Goal: Task Accomplishment & Management: Use online tool/utility

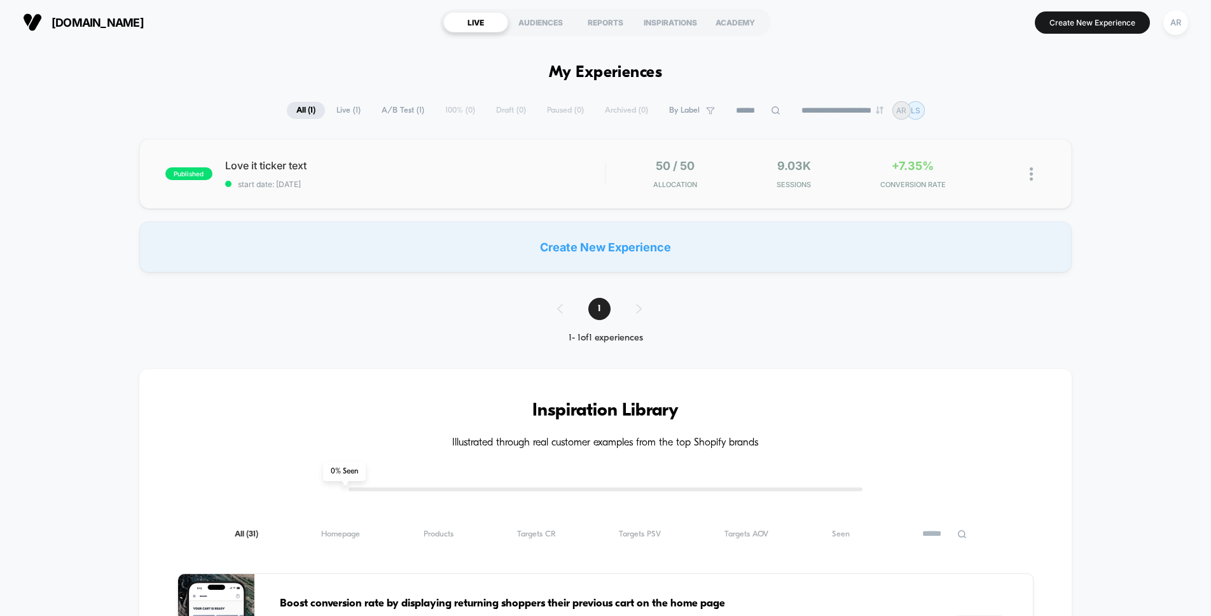
click at [631, 169] on div "50 / 50 Allocation" at bounding box center [675, 174] width 113 height 30
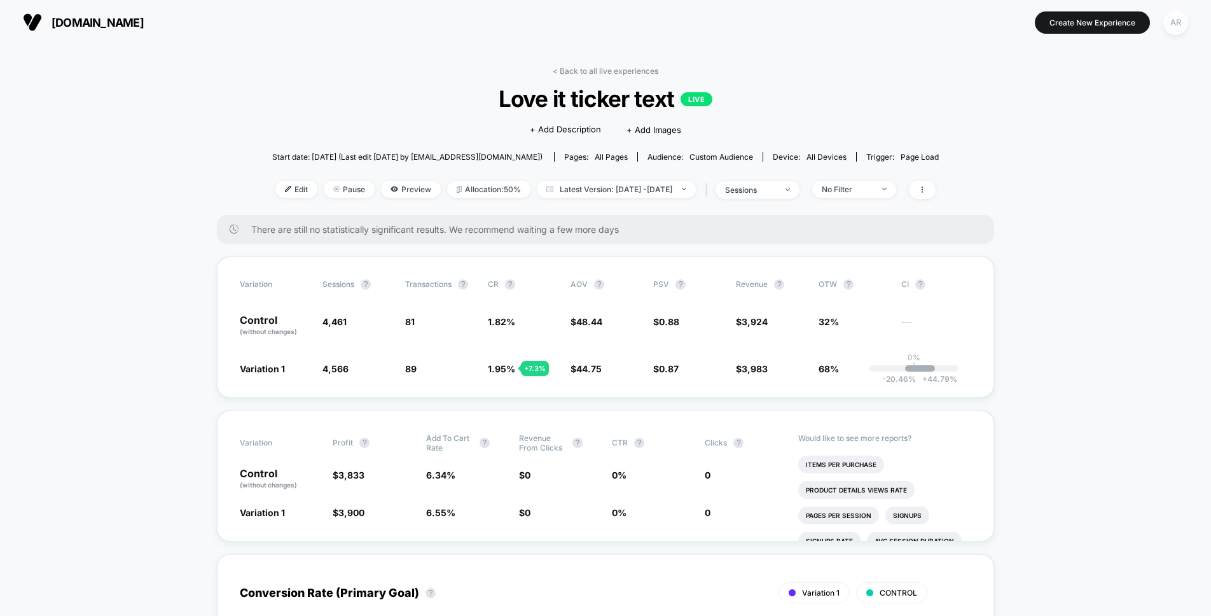
click at [1173, 22] on div "AR" at bounding box center [1175, 22] width 25 height 25
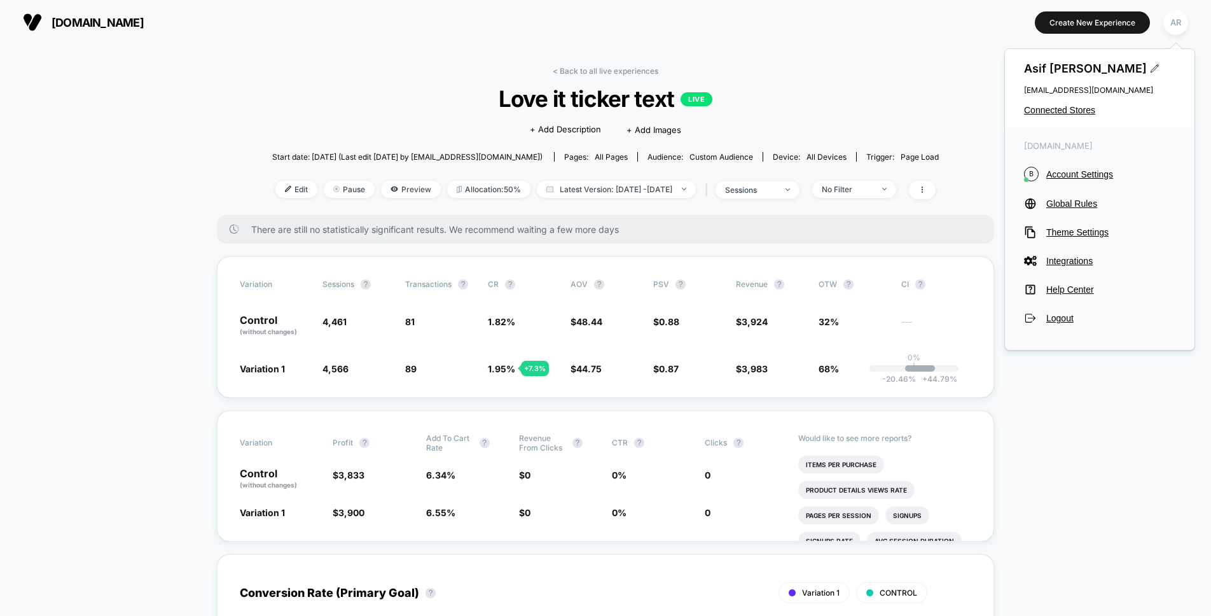
drag, startPoint x: 999, startPoint y: 428, endPoint x: 1002, endPoint y: 420, distance: 8.7
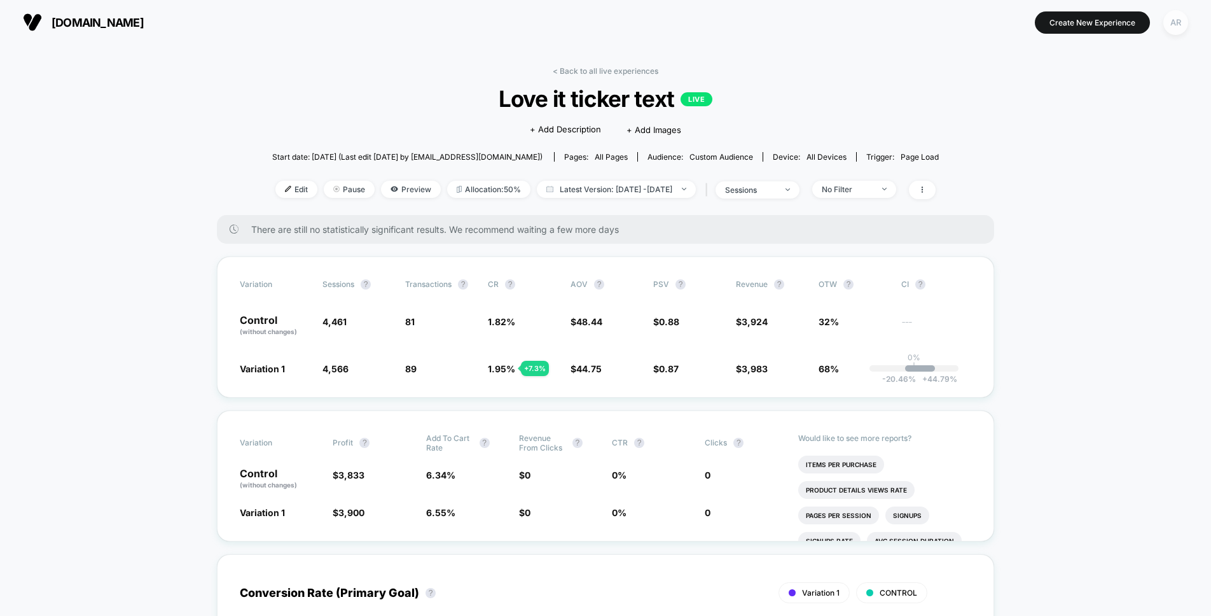
click at [1181, 15] on div "AR" at bounding box center [1175, 22] width 25 height 25
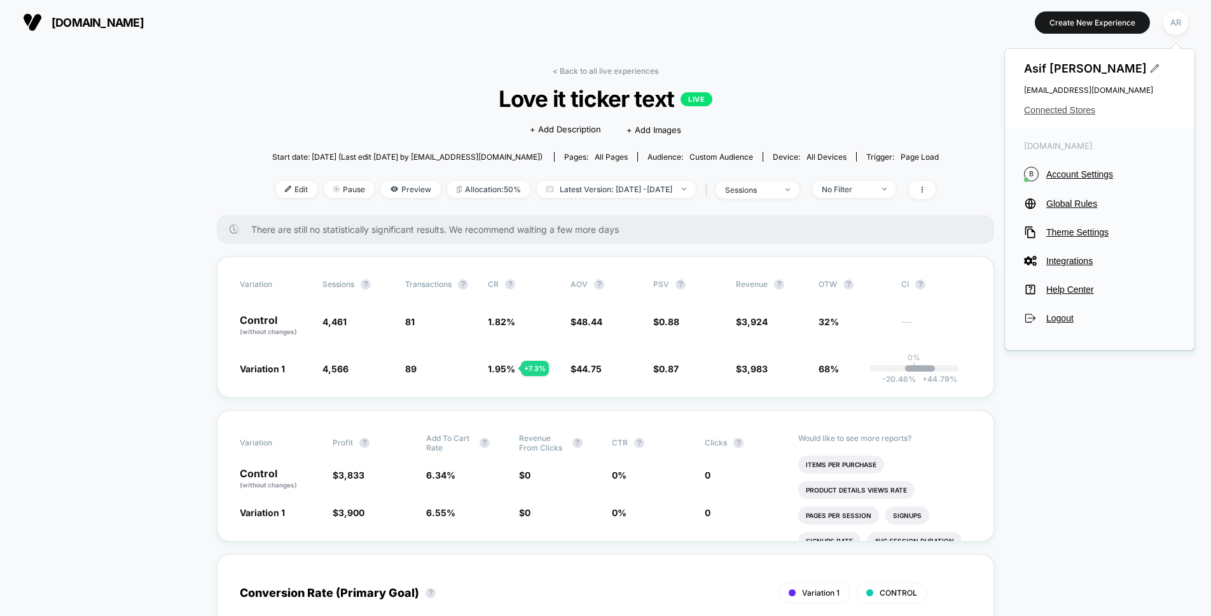
click at [1090, 110] on span "Connected Stores" at bounding box center [1099, 110] width 151 height 10
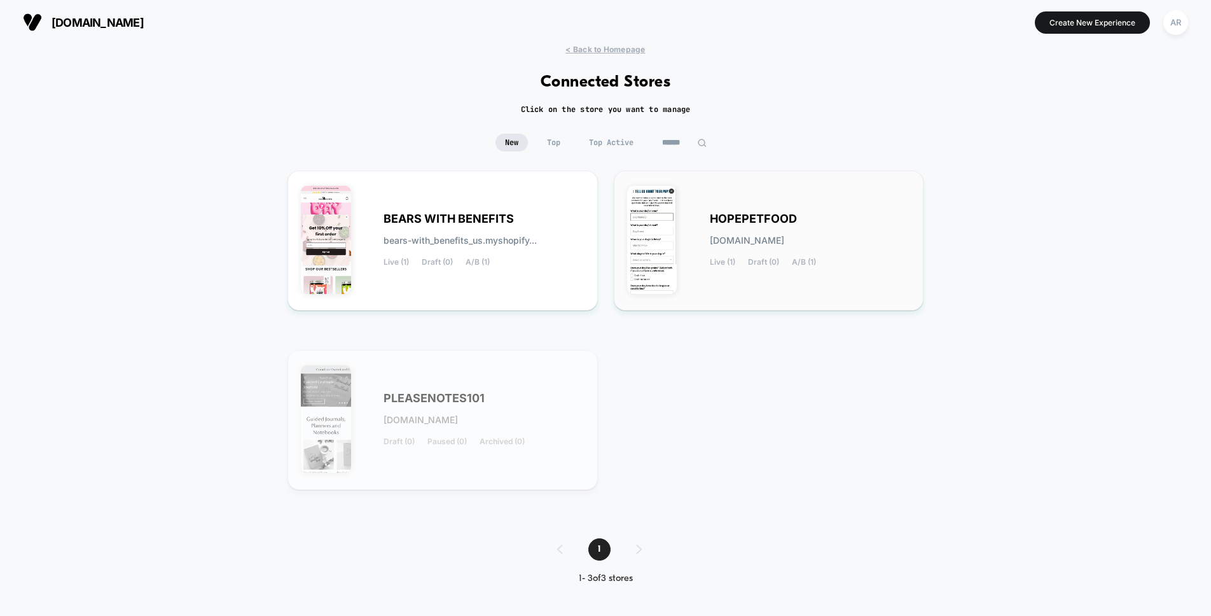
click at [714, 230] on div "HOPEPETFOOD [DOMAIN_NAME] Live (1) Draft (0) A/B (1)" at bounding box center [810, 240] width 201 height 52
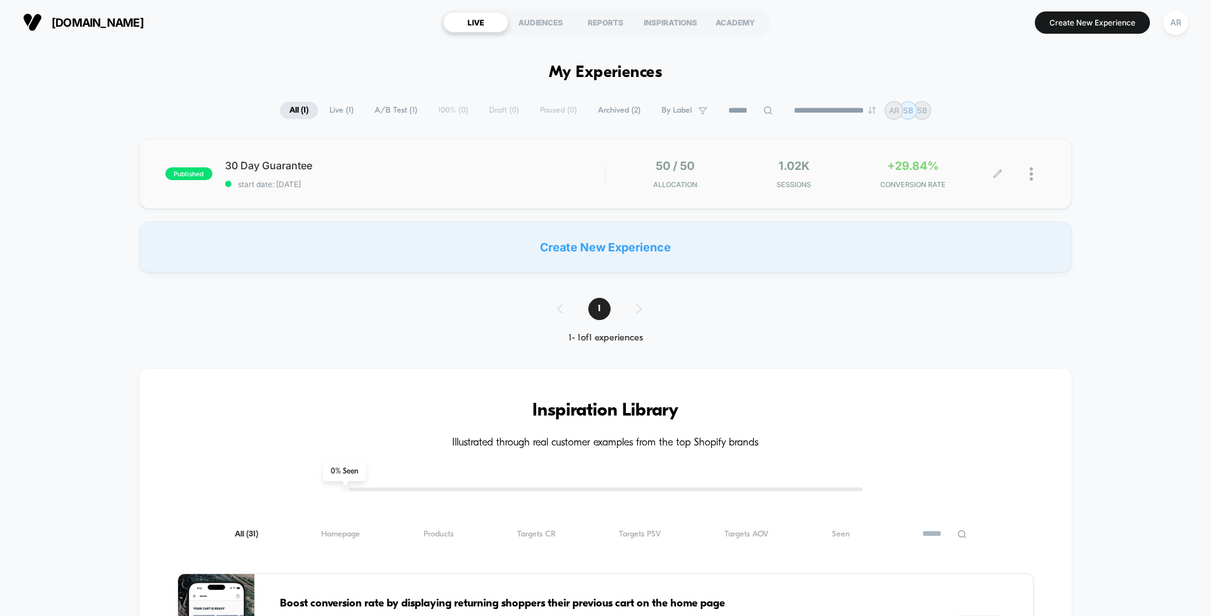
click at [811, 186] on span "Sessions" at bounding box center [794, 184] width 113 height 9
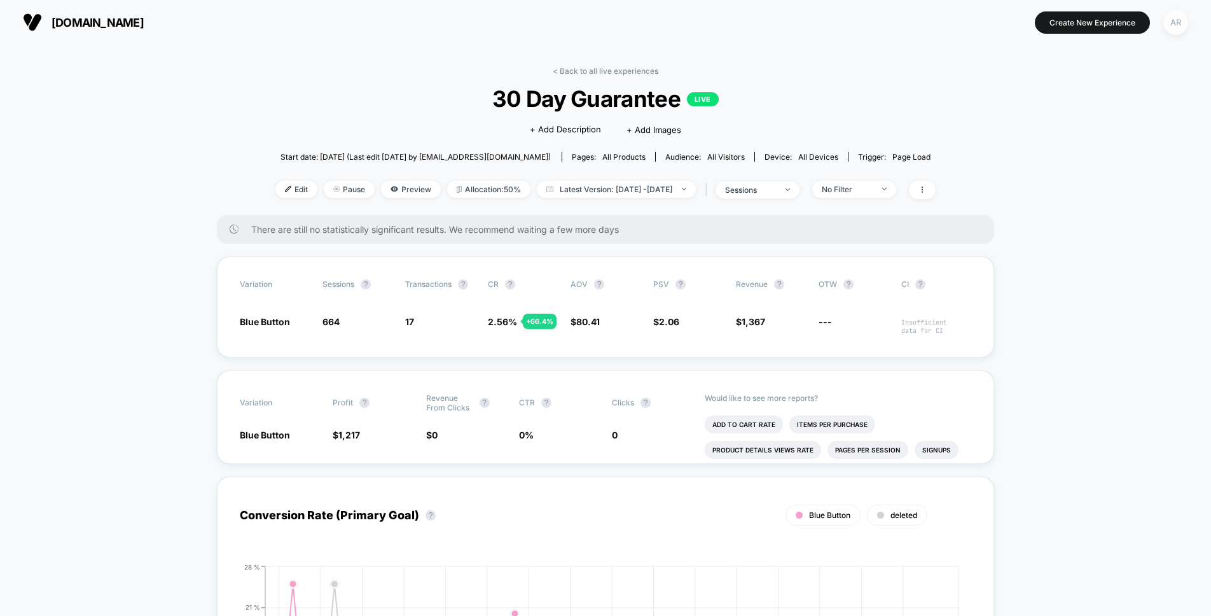
click at [1186, 26] on div "AR" at bounding box center [1175, 22] width 25 height 25
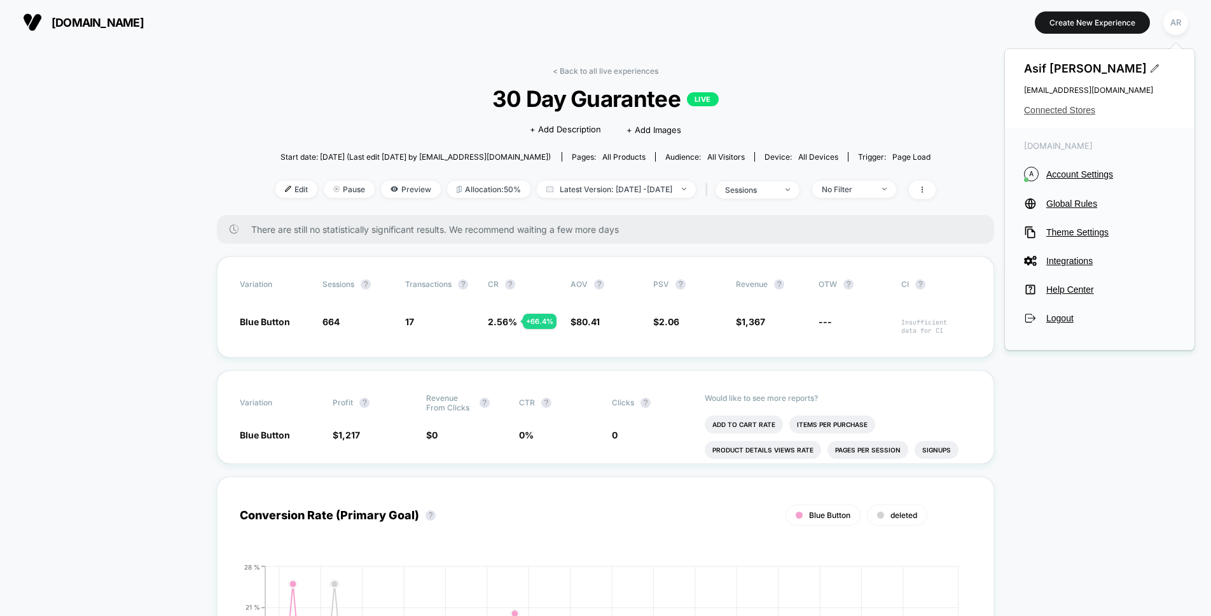
click at [1068, 115] on span "Connected Stores" at bounding box center [1099, 110] width 151 height 10
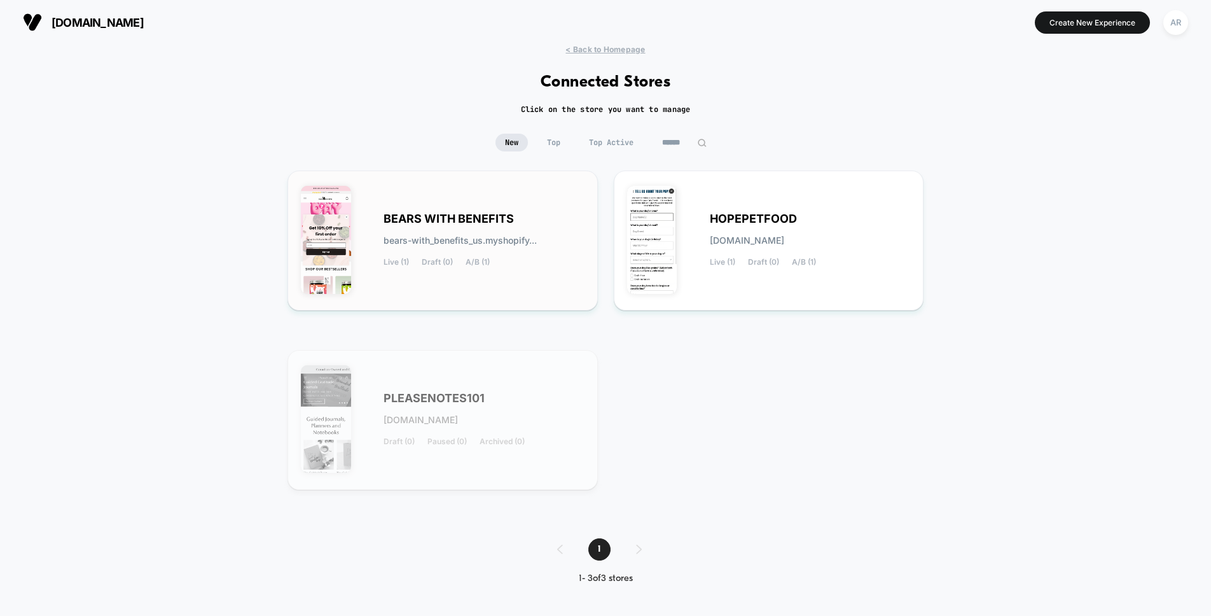
click at [485, 232] on div "BEARS WITH BENEFITS bears-with_benefits_us.myshopify... Live (1) Draft (0) A/B …" at bounding box center [484, 240] width 201 height 52
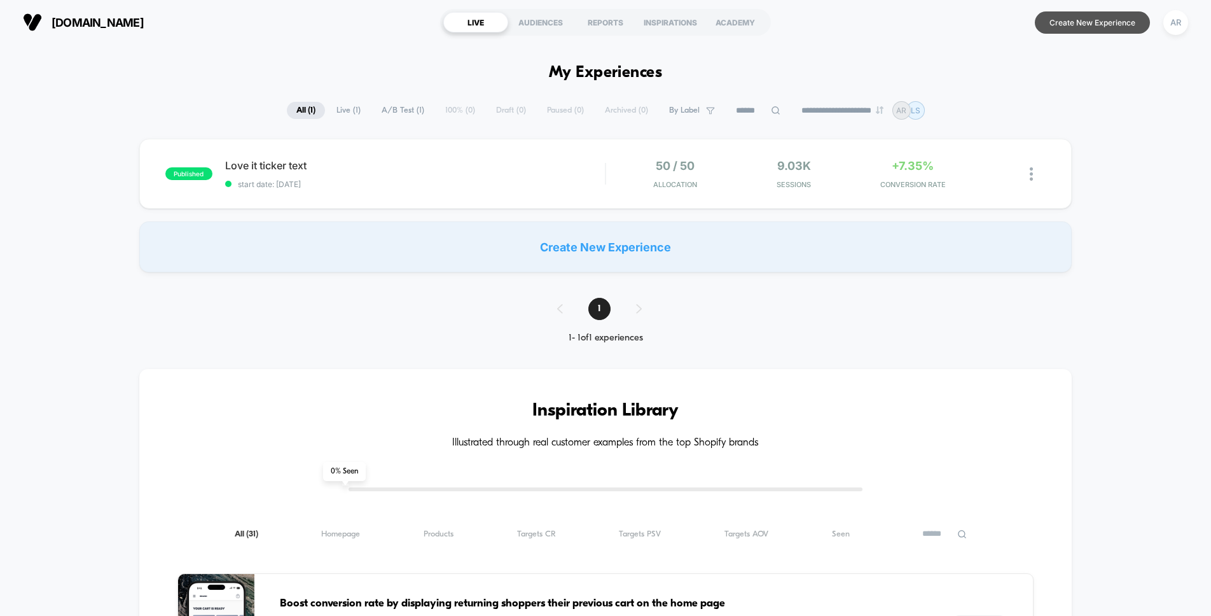
click at [1107, 23] on button "Create New Experience" at bounding box center [1092, 22] width 115 height 22
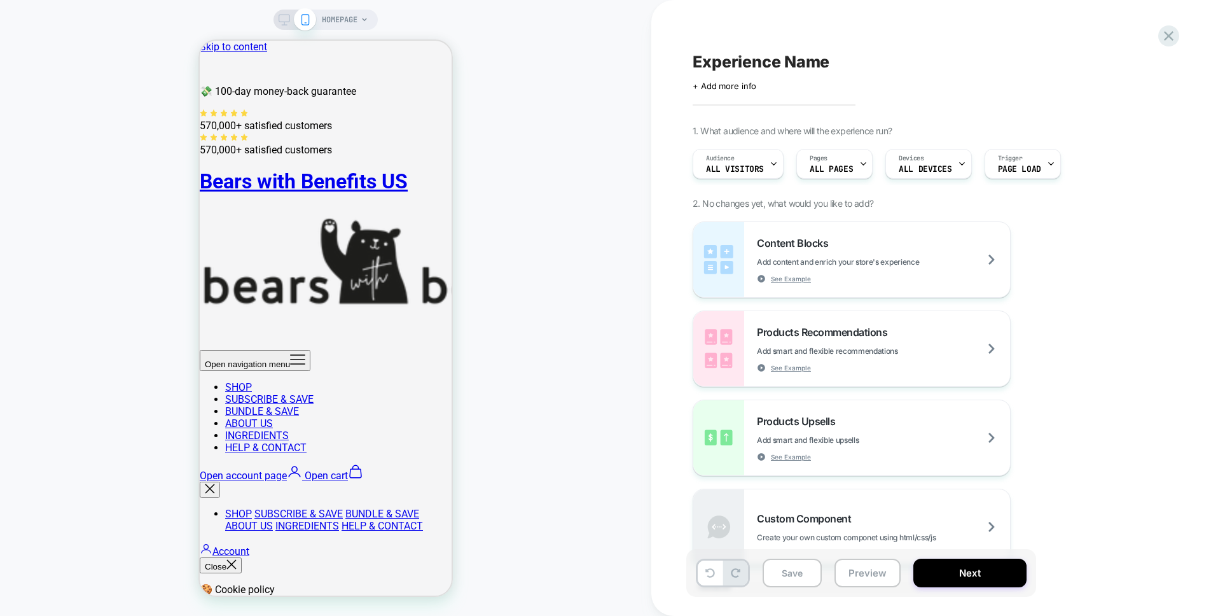
click at [352, 20] on span "HOMEPAGE" at bounding box center [340, 20] width 36 height 20
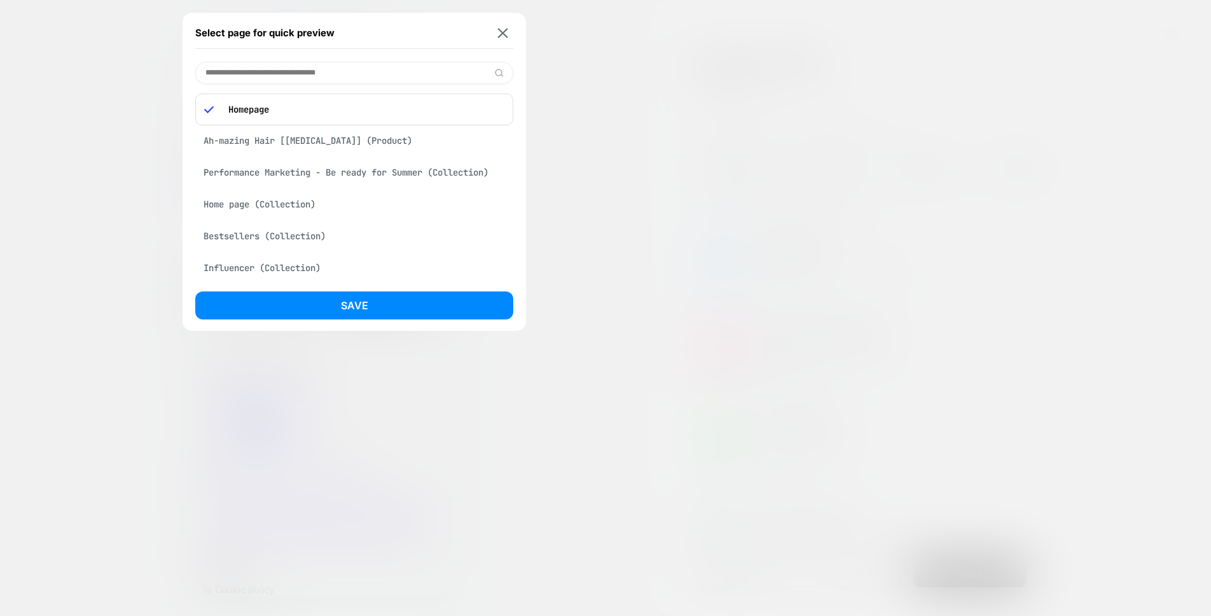
click at [345, 72] on input at bounding box center [354, 73] width 318 height 22
paste input "**********"
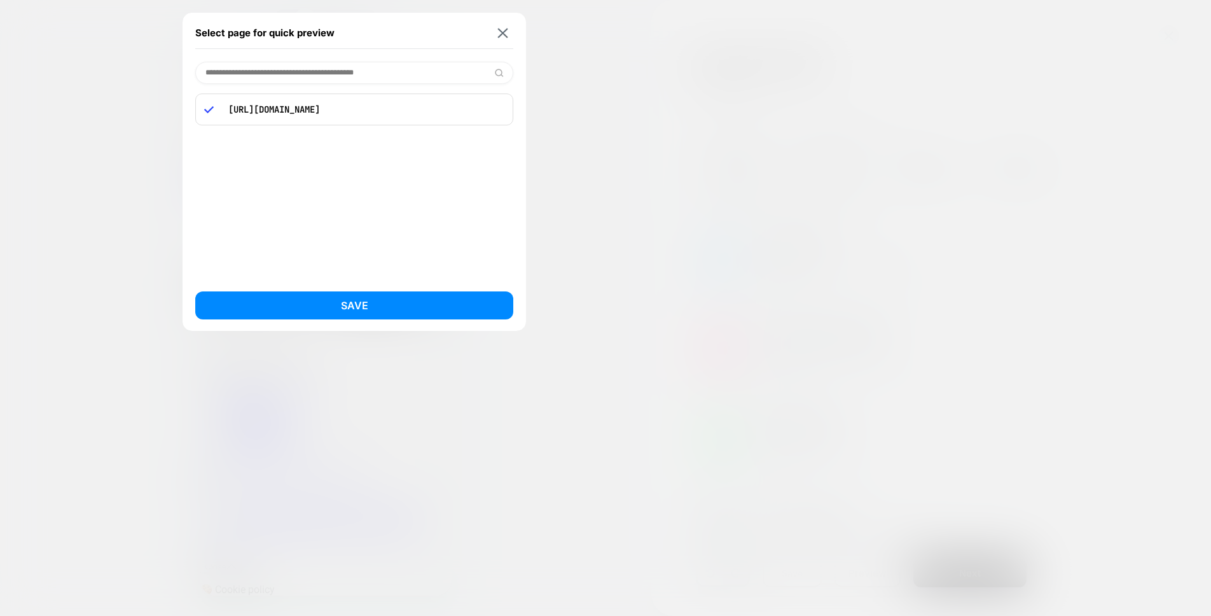
type input "**********"
click at [370, 106] on p "[URL][DOMAIN_NAME]" at bounding box center [363, 109] width 282 height 11
click at [383, 290] on div "**********" at bounding box center [354, 172] width 343 height 318
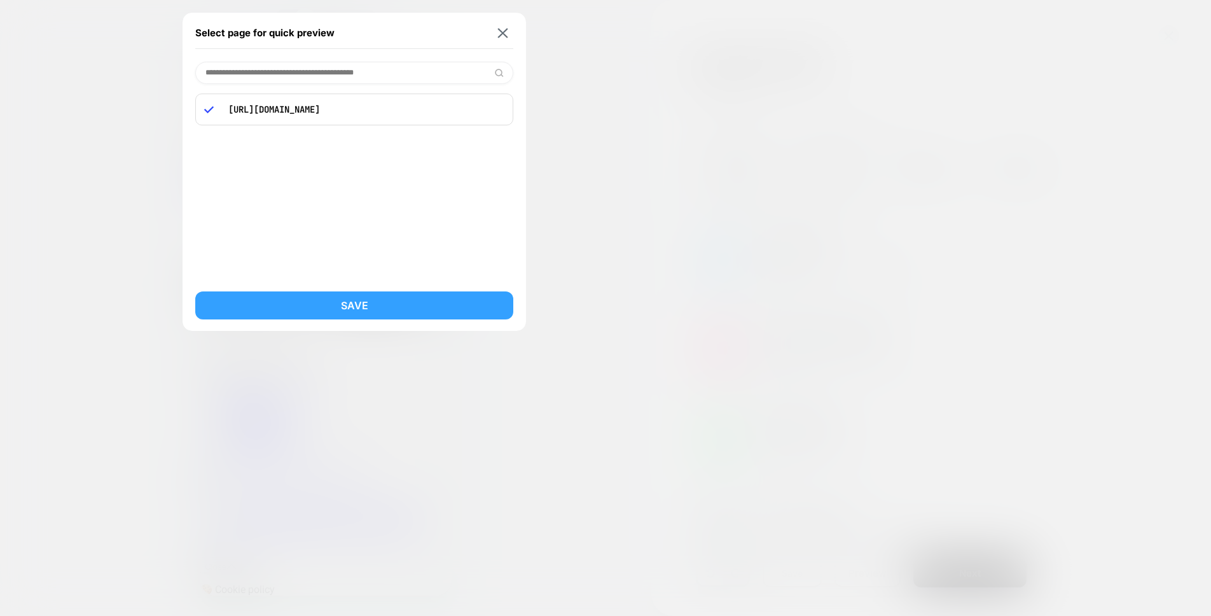
click at [383, 303] on button "Save" at bounding box center [354, 305] width 318 height 28
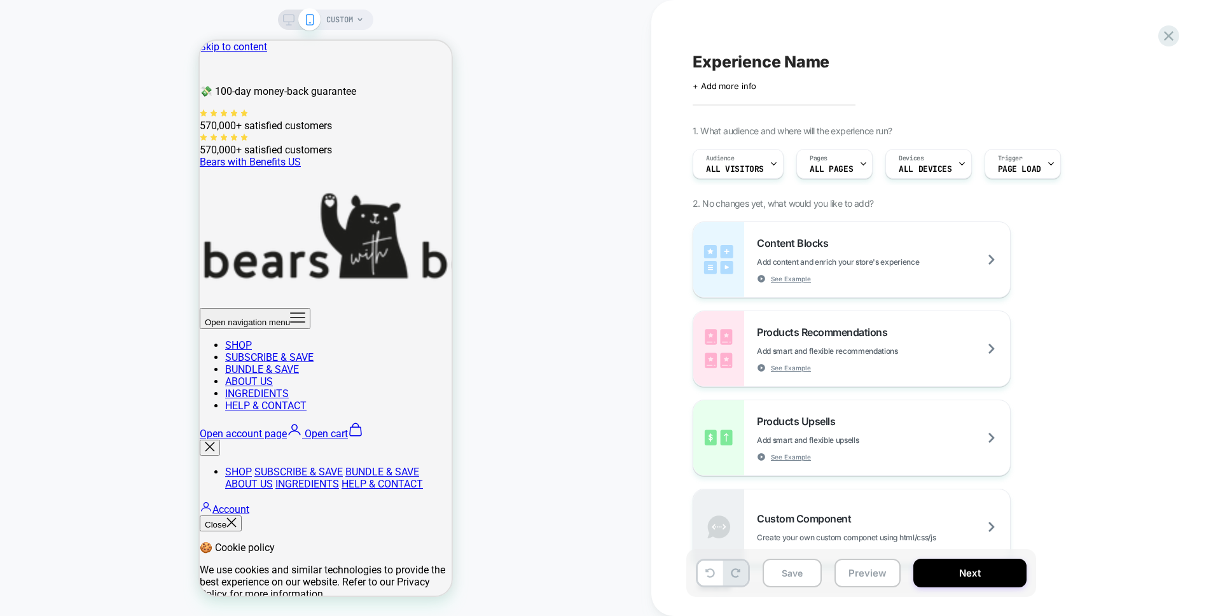
click at [482, 56] on div "CUSTOM" at bounding box center [325, 308] width 651 height 590
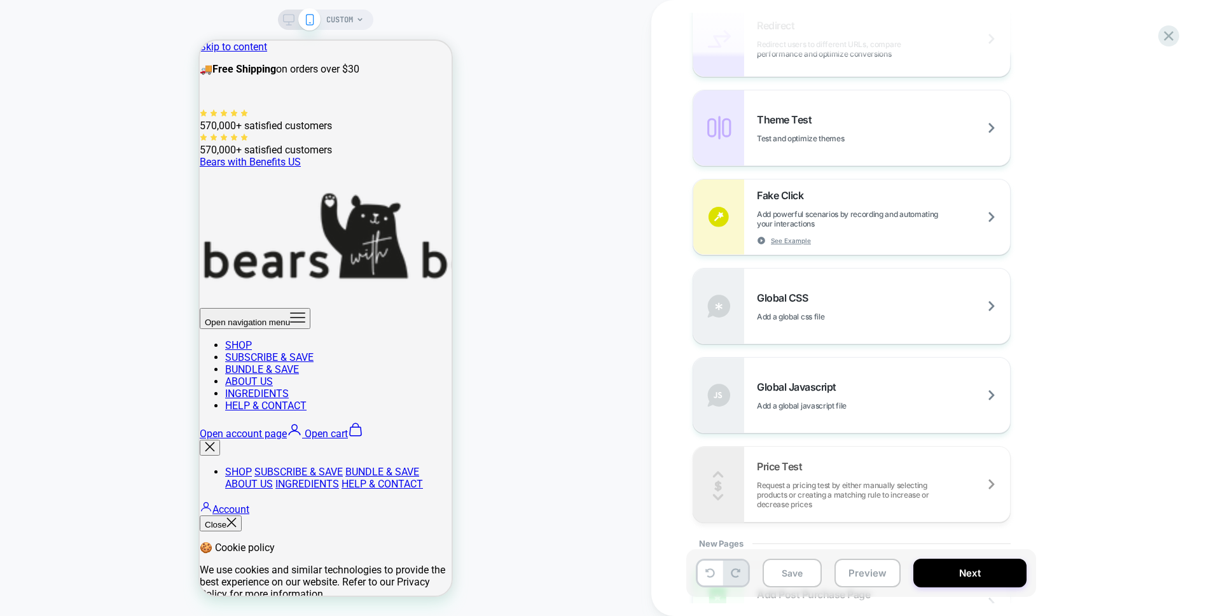
scroll to position [714, 0]
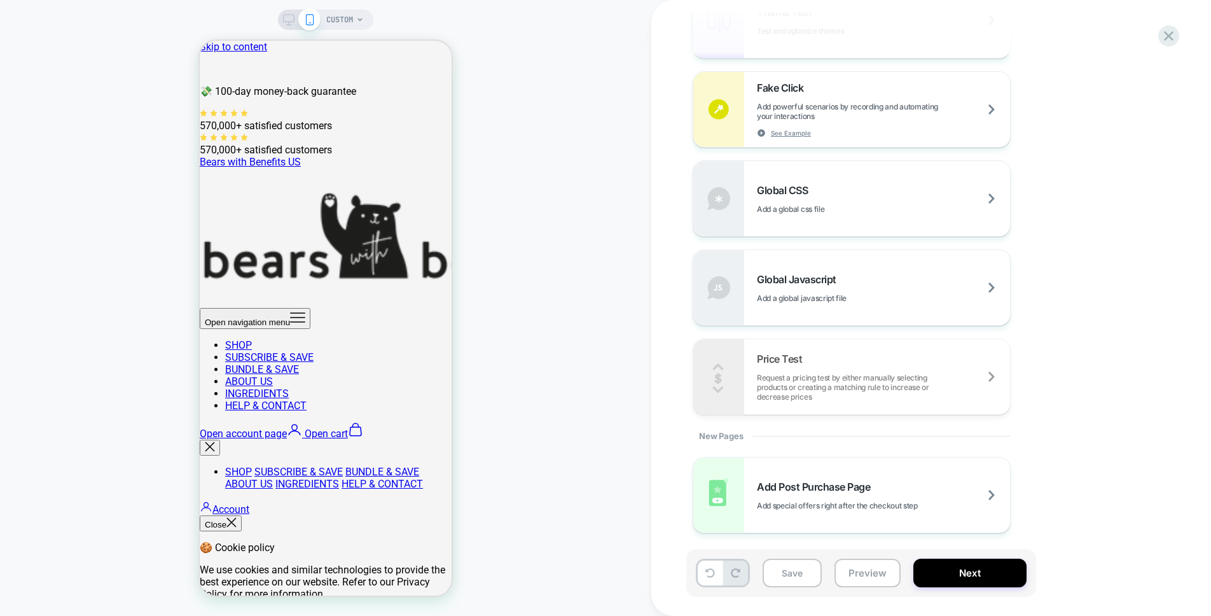
click at [285, 15] on rect at bounding box center [289, 18] width 11 height 7
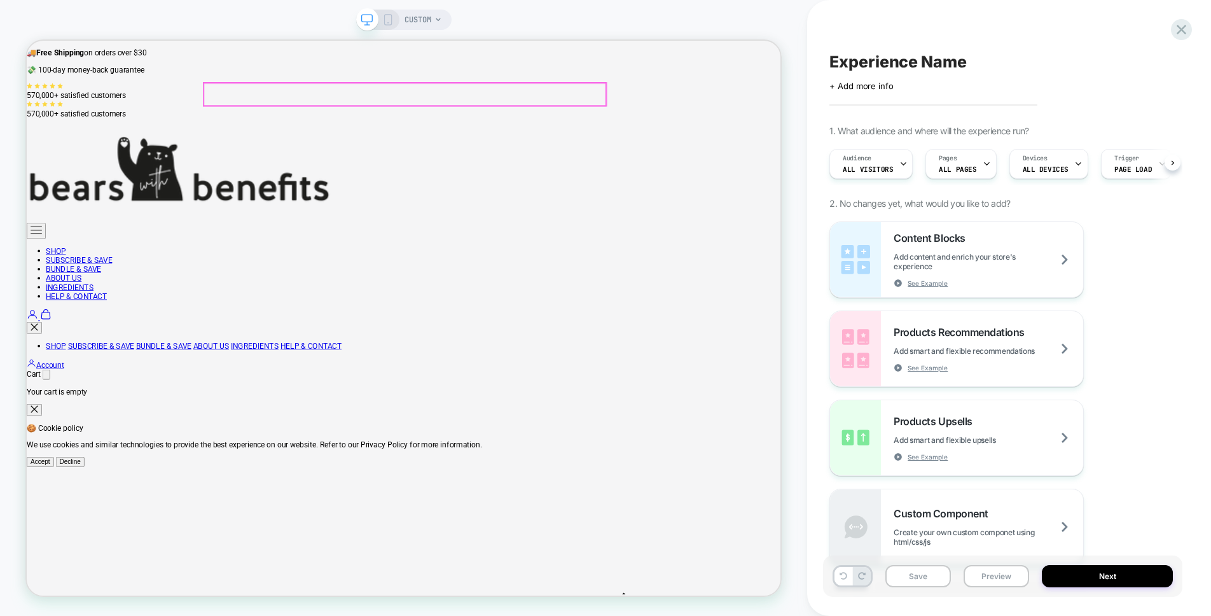
scroll to position [0, 1]
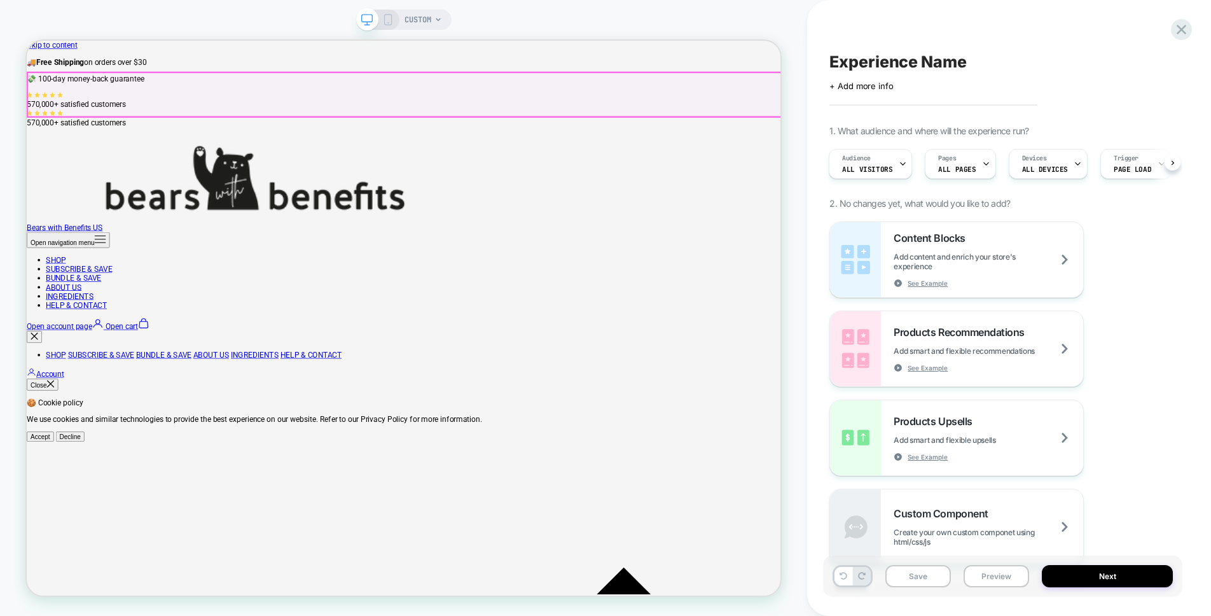
click at [45, 284] on x-header "Bears with Benefits US Open navigation menu SHOP SUBSCRIBE & SAVE BUNDLE & SAVE…" at bounding box center [530, 387] width 1006 height 207
click at [1016, 284] on x-header "Bears with Benefits US Open navigation menu SHOP SUBSCRIBE & SAVE BUNDLE & SAVE…" at bounding box center [530, 387] width 1006 height 207
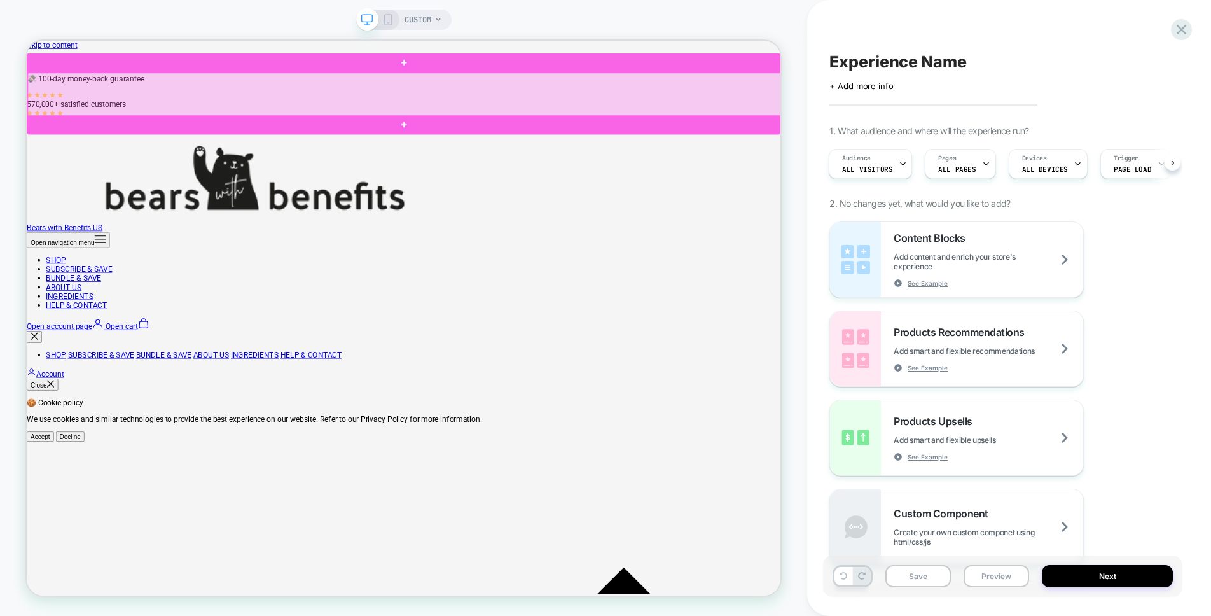
click at [1019, 102] on div at bounding box center [531, 112] width 1006 height 59
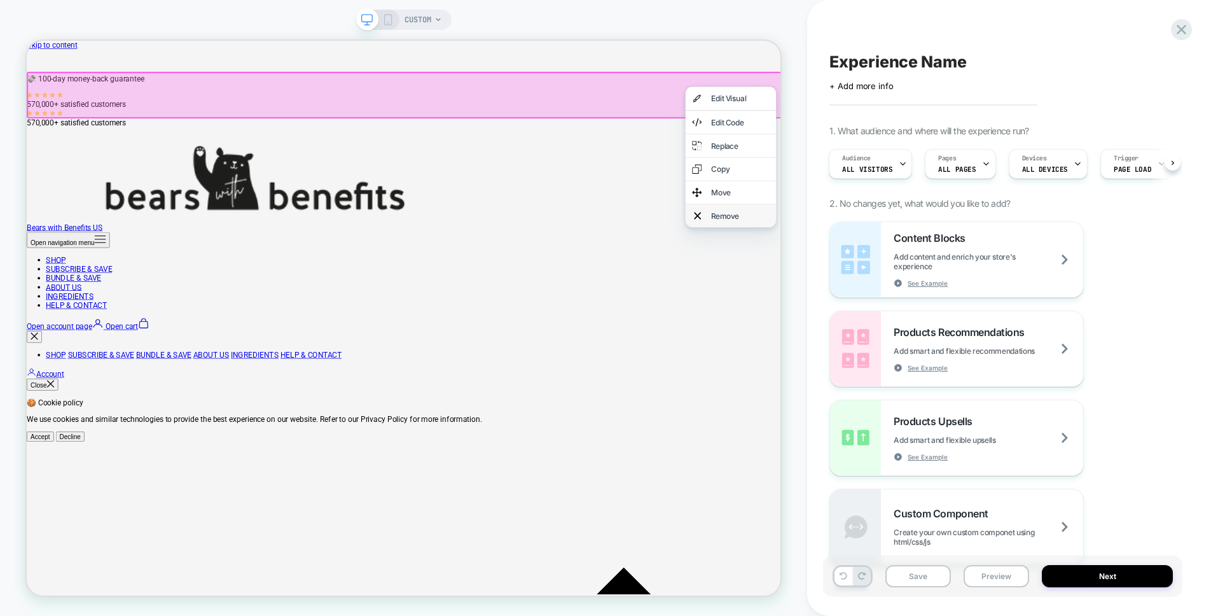
click at [982, 281] on div "Remove" at bounding box center [978, 274] width 78 height 13
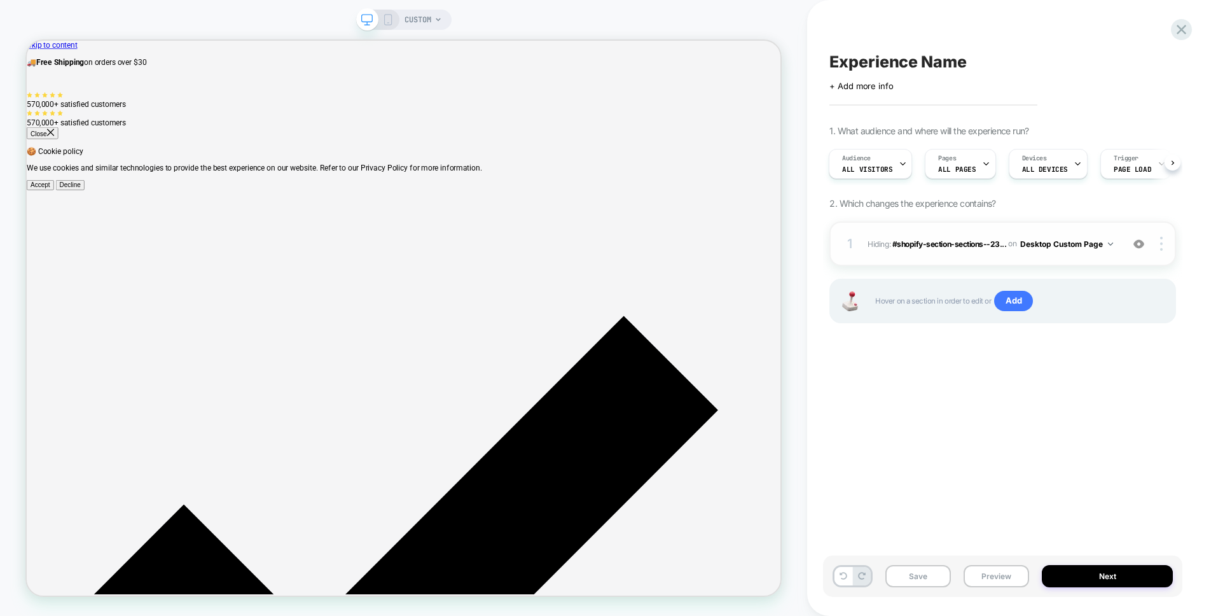
click at [1112, 244] on img at bounding box center [1110, 243] width 5 height 3
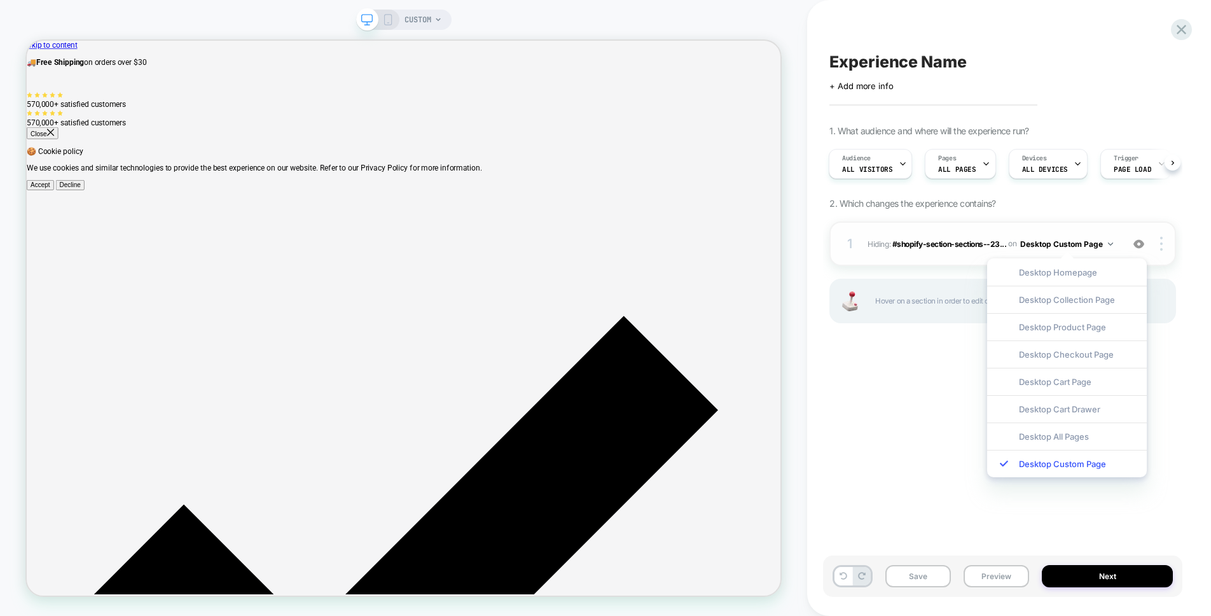
click at [1151, 241] on div at bounding box center [1139, 244] width 24 height 14
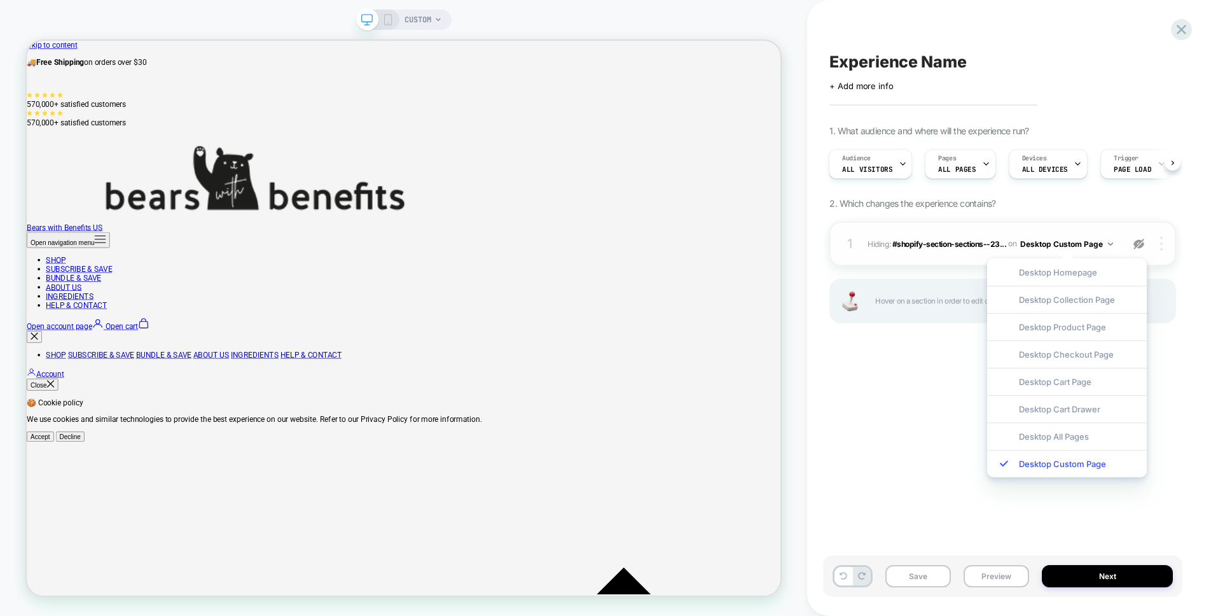
drag, startPoint x: 1151, startPoint y: 241, endPoint x: 1168, endPoint y: 238, distance: 17.5
click at [1168, 238] on div at bounding box center [1151, 244] width 48 height 14
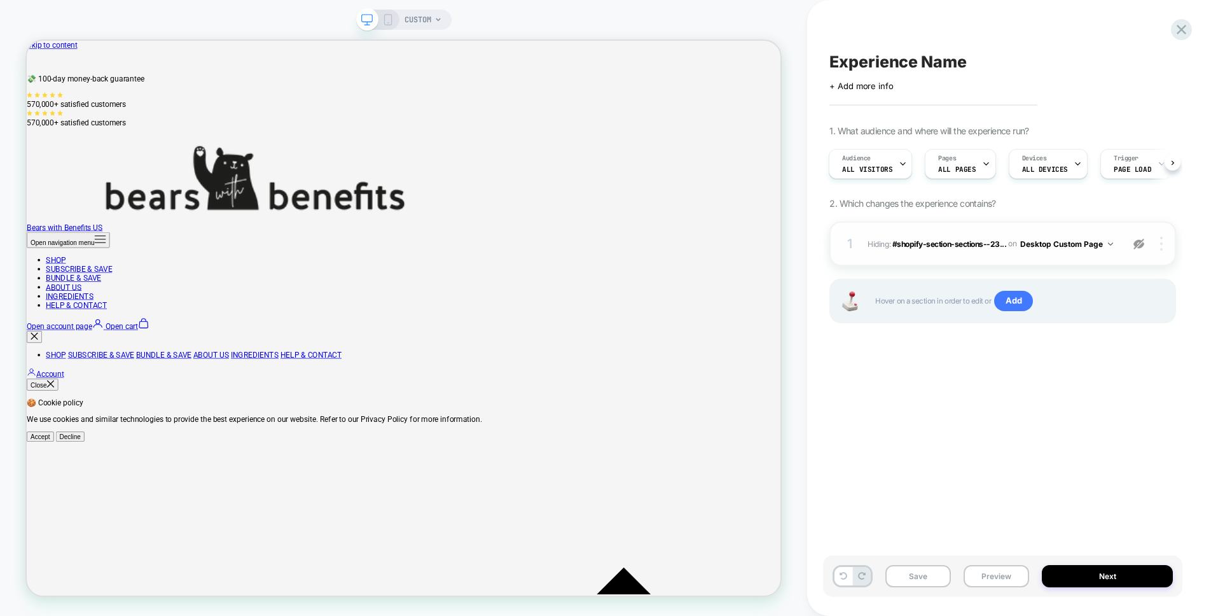
click at [1163, 242] on div at bounding box center [1163, 244] width 24 height 14
click at [1160, 243] on img at bounding box center [1161, 244] width 3 height 14
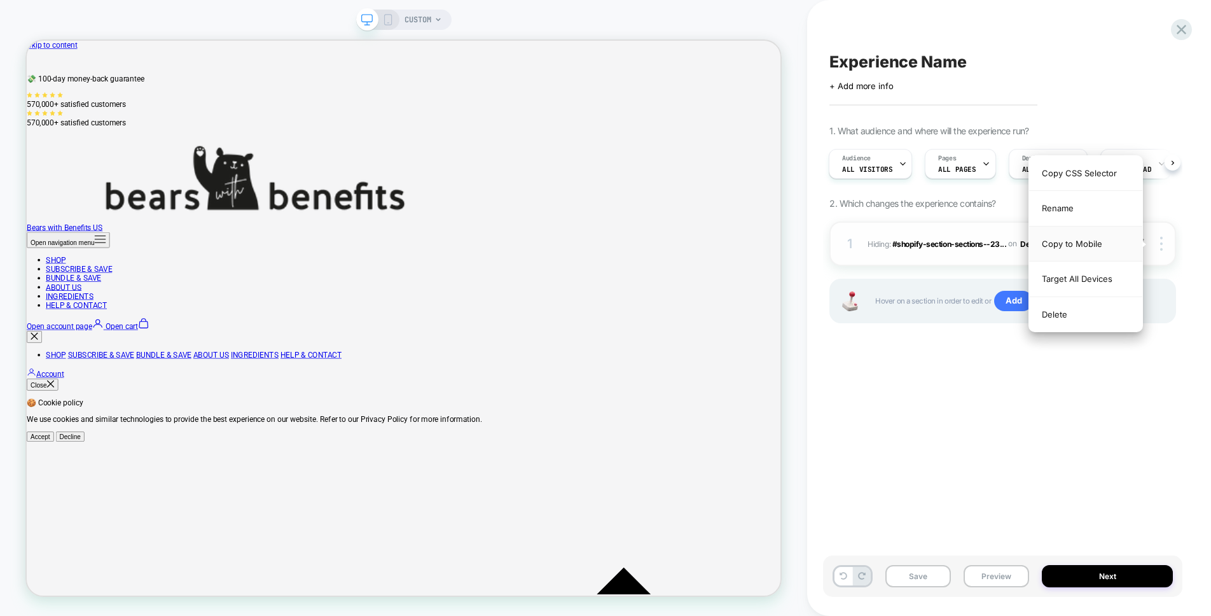
click at [1105, 242] on div "Copy to Mobile" at bounding box center [1085, 243] width 113 height 35
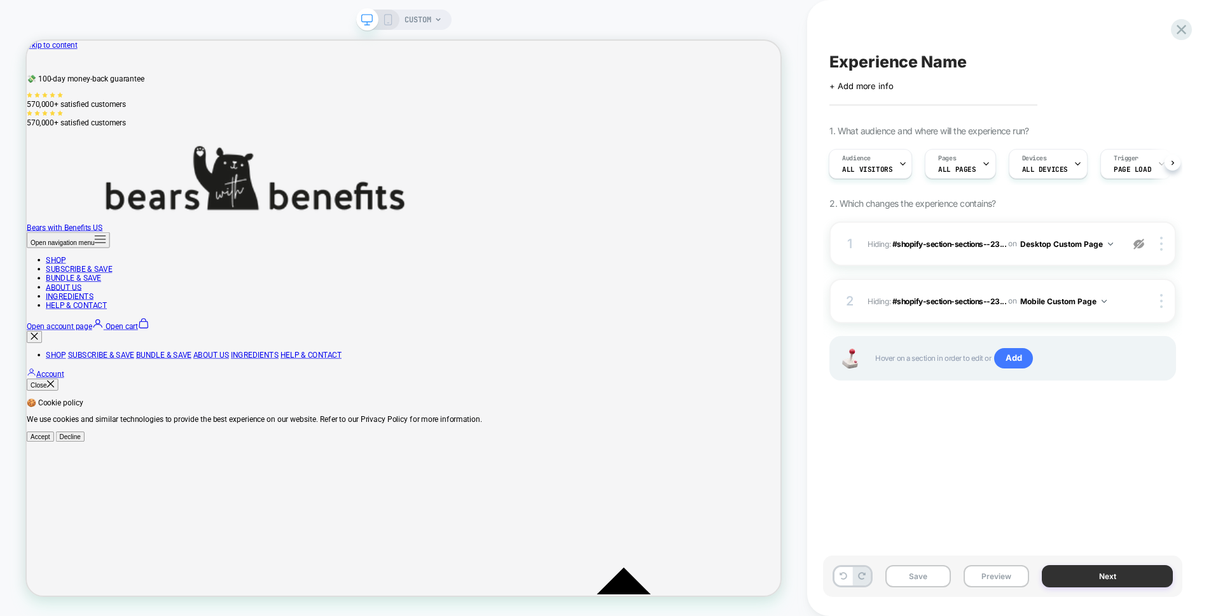
click at [1084, 569] on button "Next" at bounding box center [1107, 576] width 131 height 22
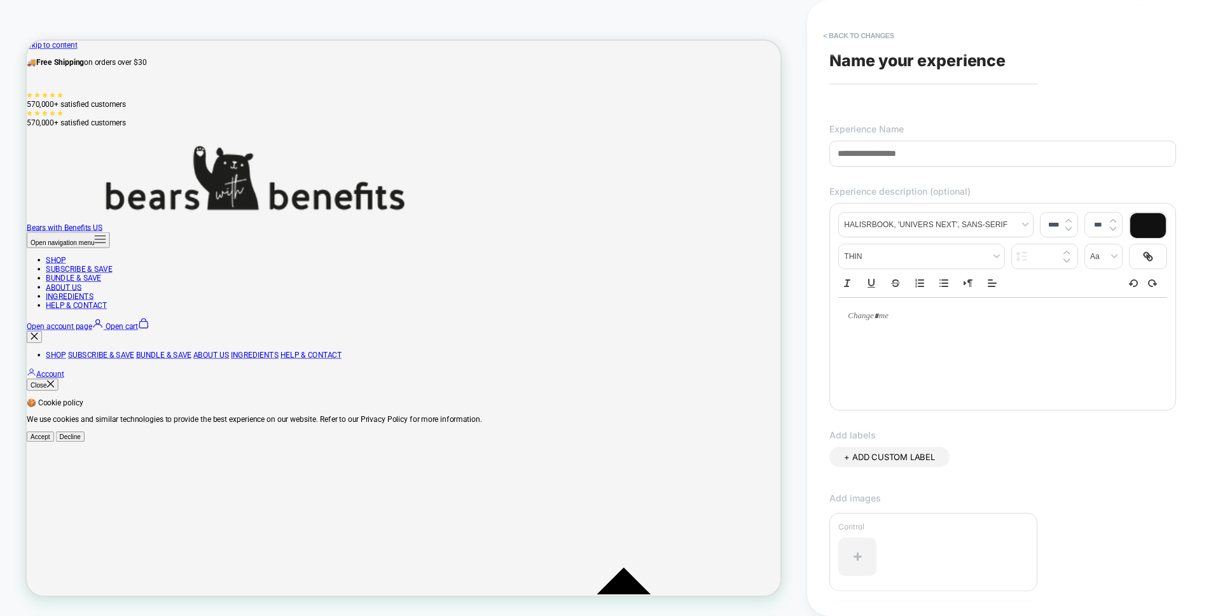
click at [959, 160] on input at bounding box center [1002, 154] width 347 height 26
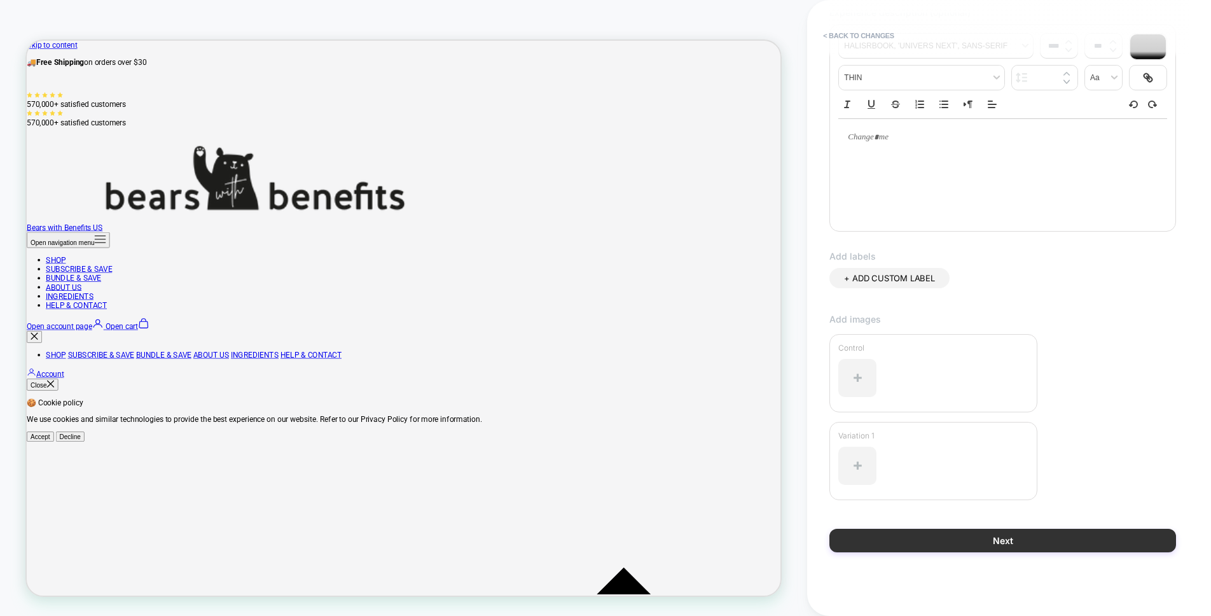
type input "**********"
click at [1024, 546] on button "Next" at bounding box center [1002, 541] width 347 height 24
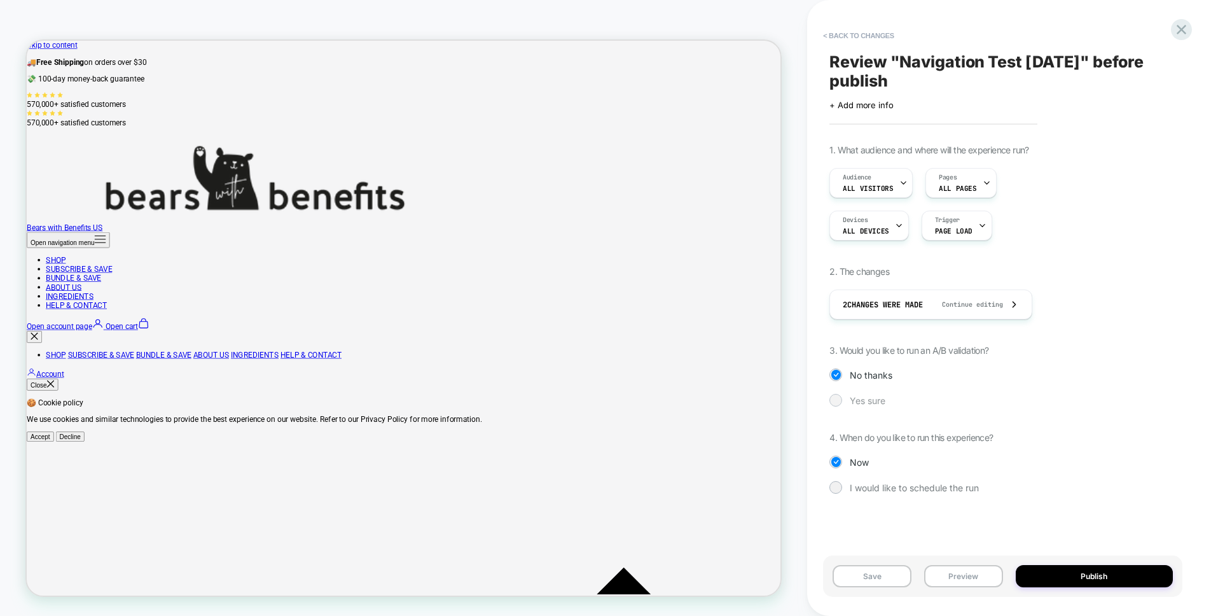
click at [859, 400] on span "Yes sure" at bounding box center [868, 400] width 36 height 11
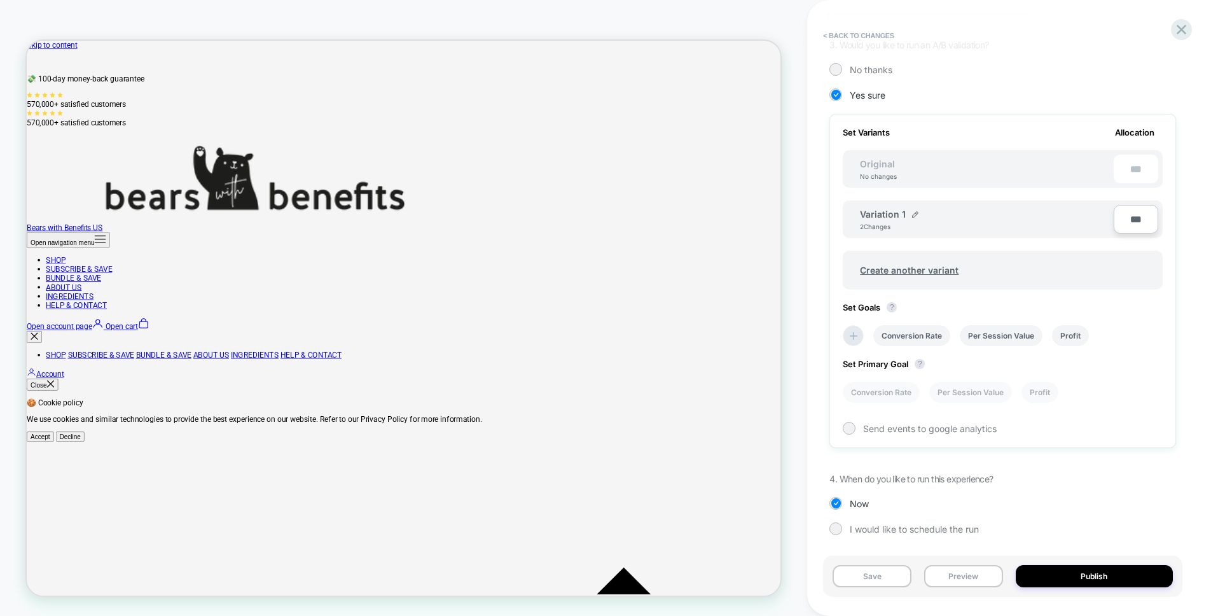
scroll to position [307, 0]
click at [1093, 582] on button "Publish" at bounding box center [1094, 576] width 157 height 22
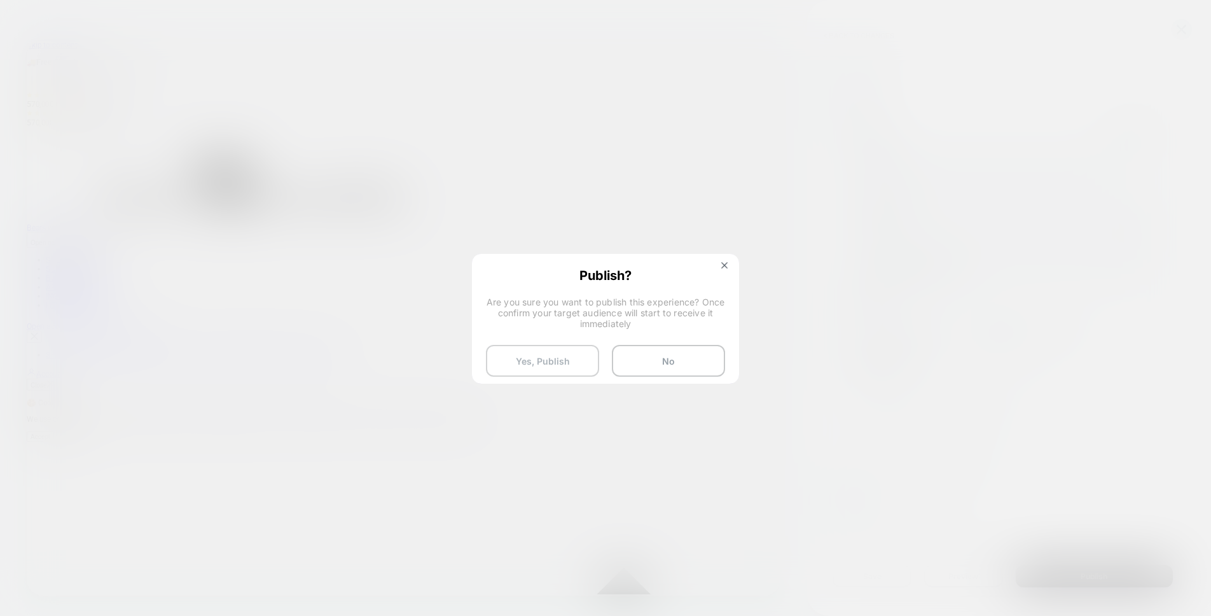
click at [575, 361] on button "Yes, Publish" at bounding box center [542, 361] width 113 height 32
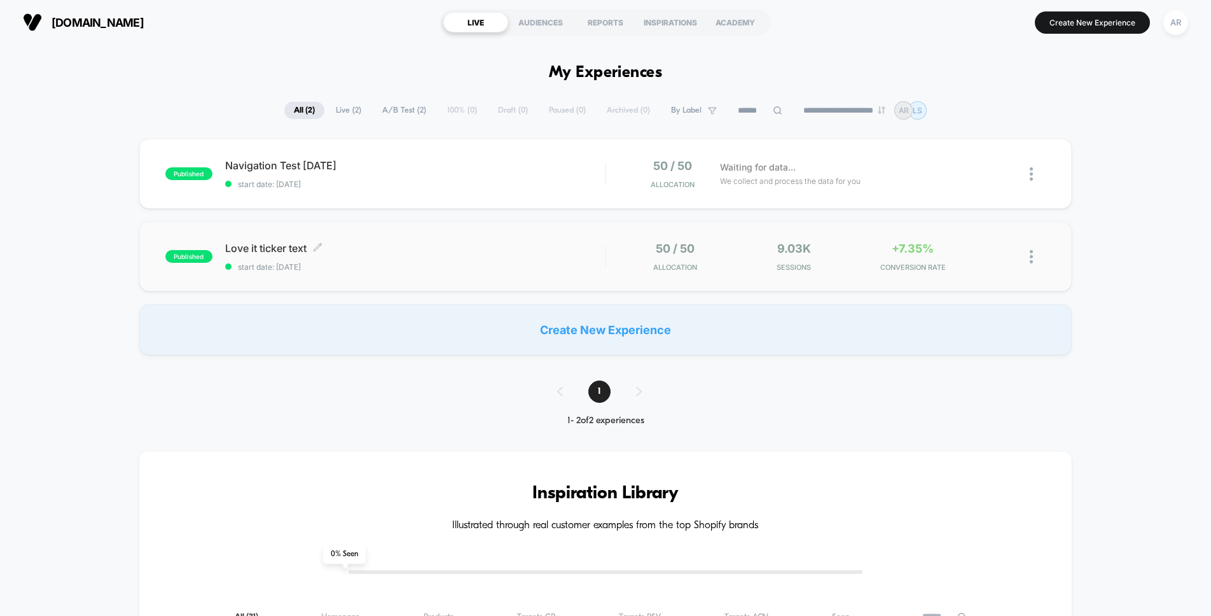
click at [421, 248] on span "Love it ticker text Click to edit experience details" at bounding box center [415, 248] width 380 height 13
click at [1027, 176] on div at bounding box center [1022, 174] width 48 height 30
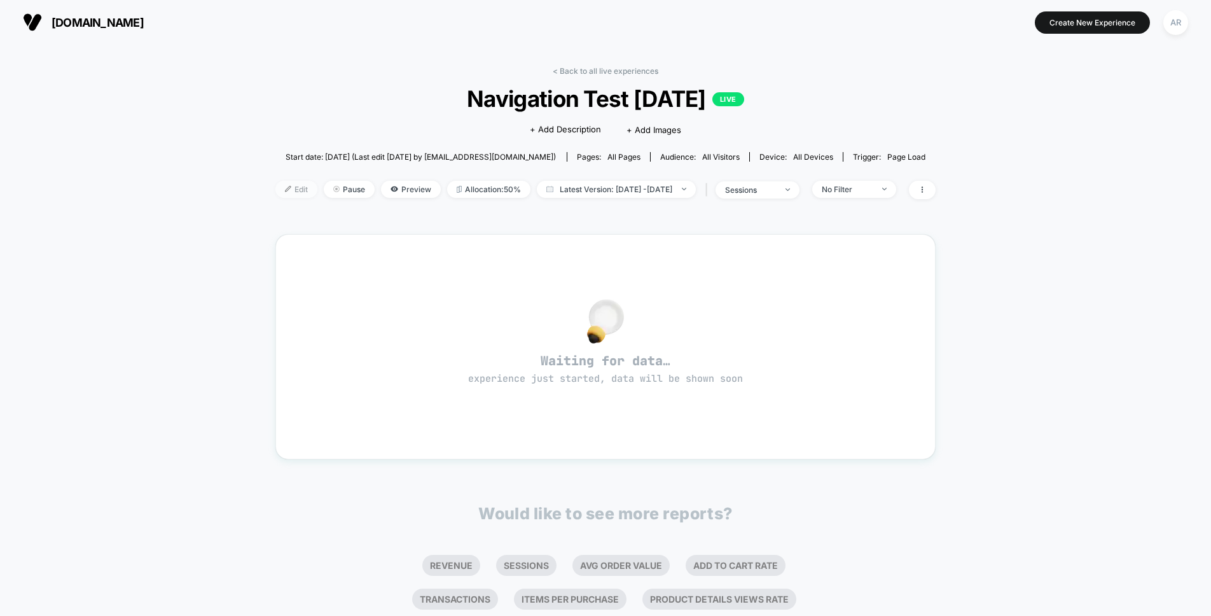
click at [289, 188] on span "Edit" at bounding box center [296, 189] width 42 height 17
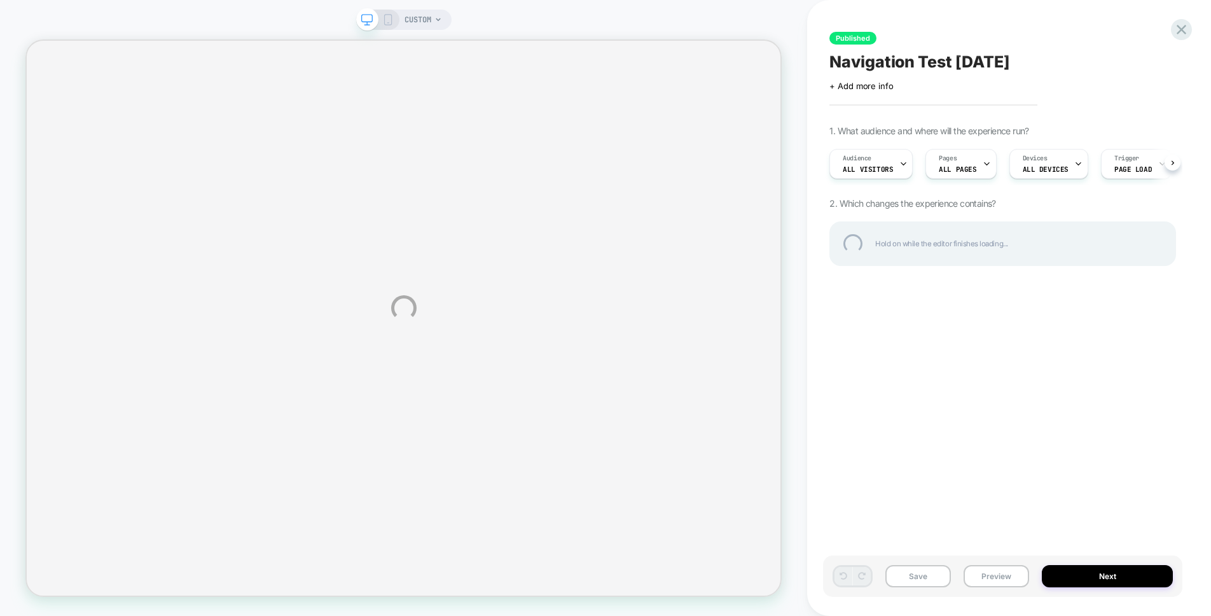
click at [880, 165] on div "CUSTOM Published Navigation Test [DATE] Click to edit experience details + Add …" at bounding box center [605, 308] width 1211 height 616
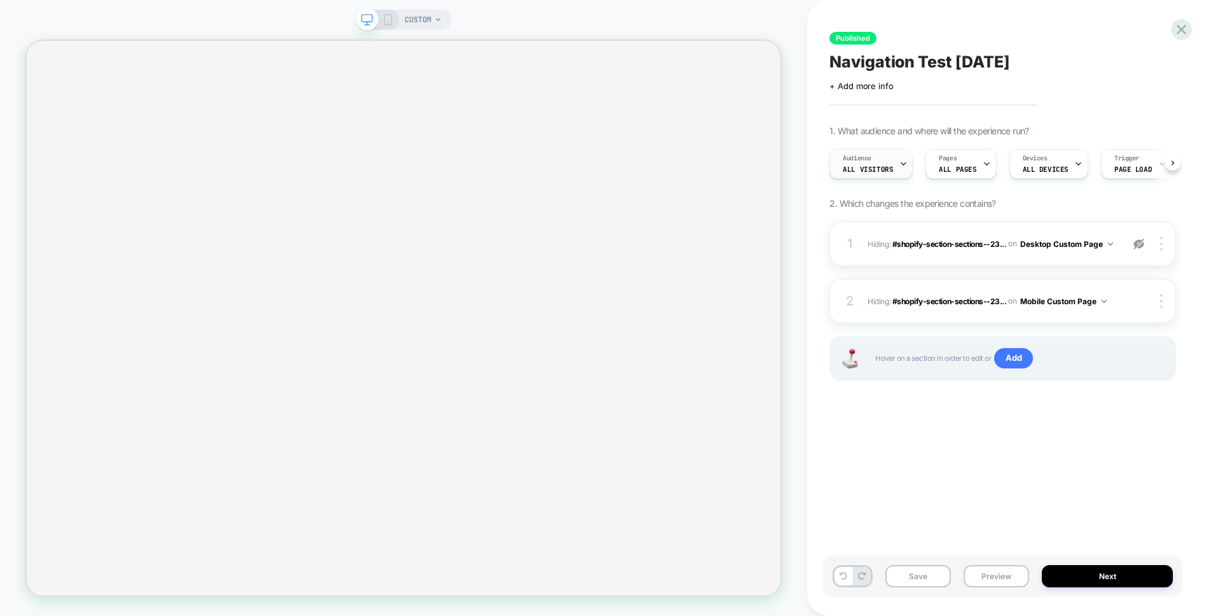
scroll to position [0, 1]
click at [871, 151] on div "Audience All Visitors" at bounding box center [867, 163] width 76 height 29
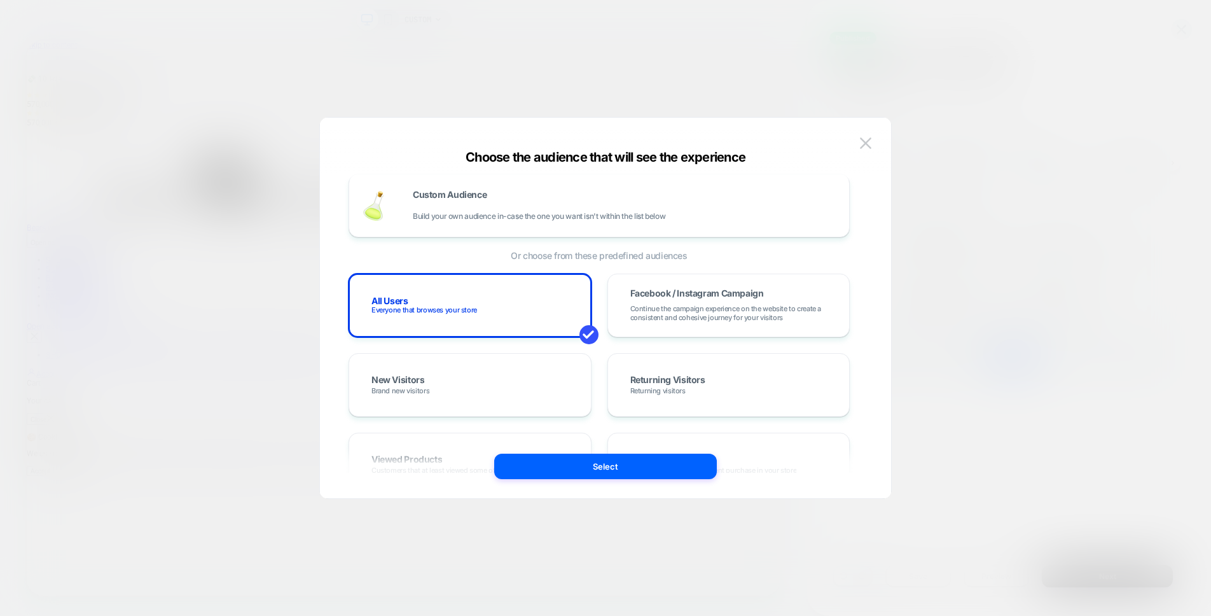
scroll to position [16, 0]
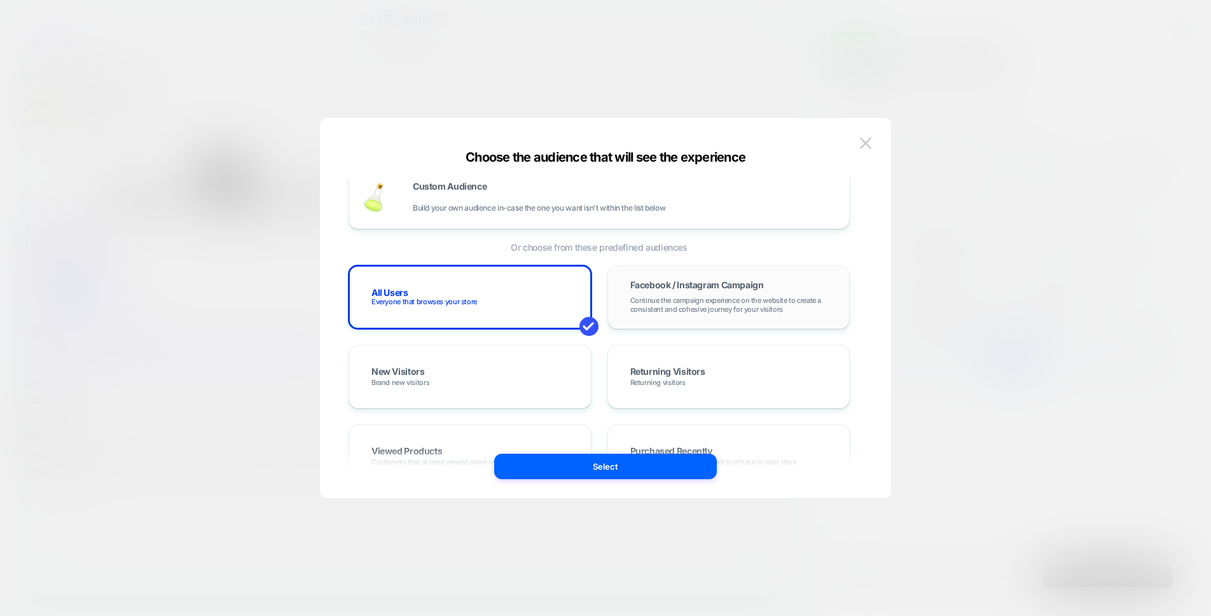
click at [742, 282] on span "Facebook / Instagram Campaign" at bounding box center [697, 285] width 134 height 9
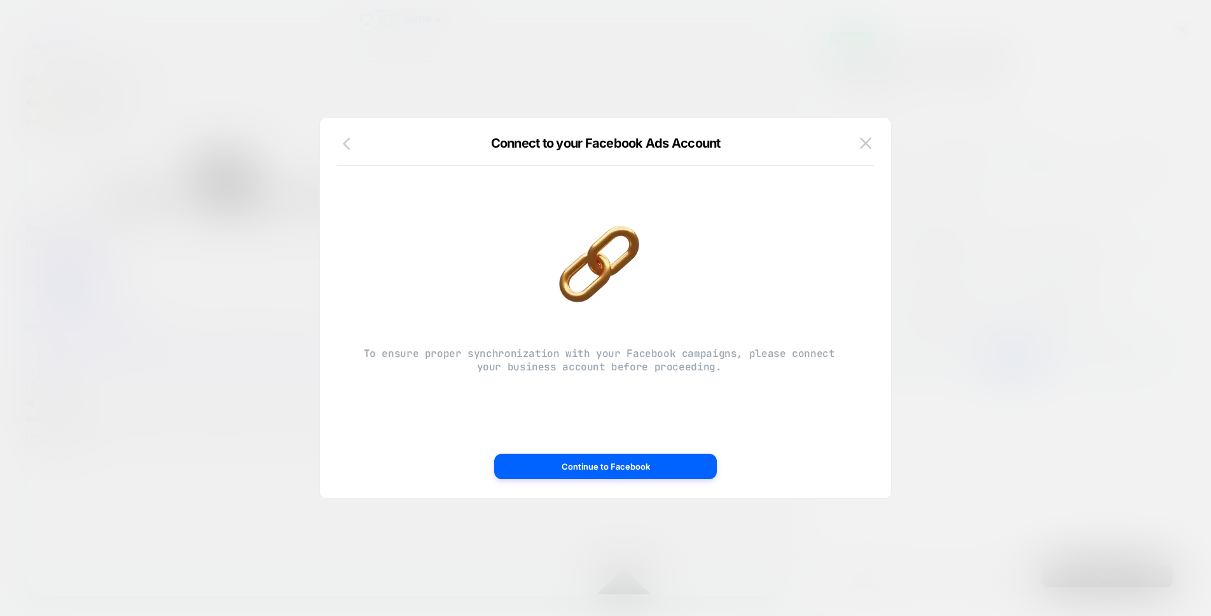
click at [347, 136] on icon "button" at bounding box center [350, 143] width 15 height 15
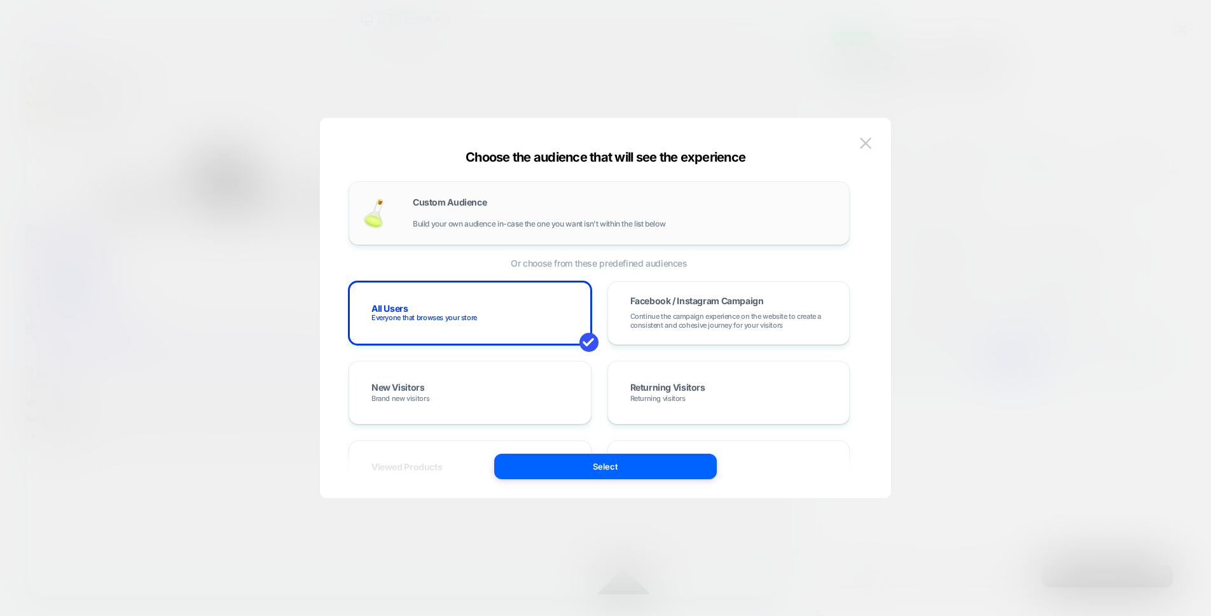
click at [491, 182] on div "Custom Audience Build your own audience in-case the one you want isn't within t…" at bounding box center [599, 213] width 501 height 64
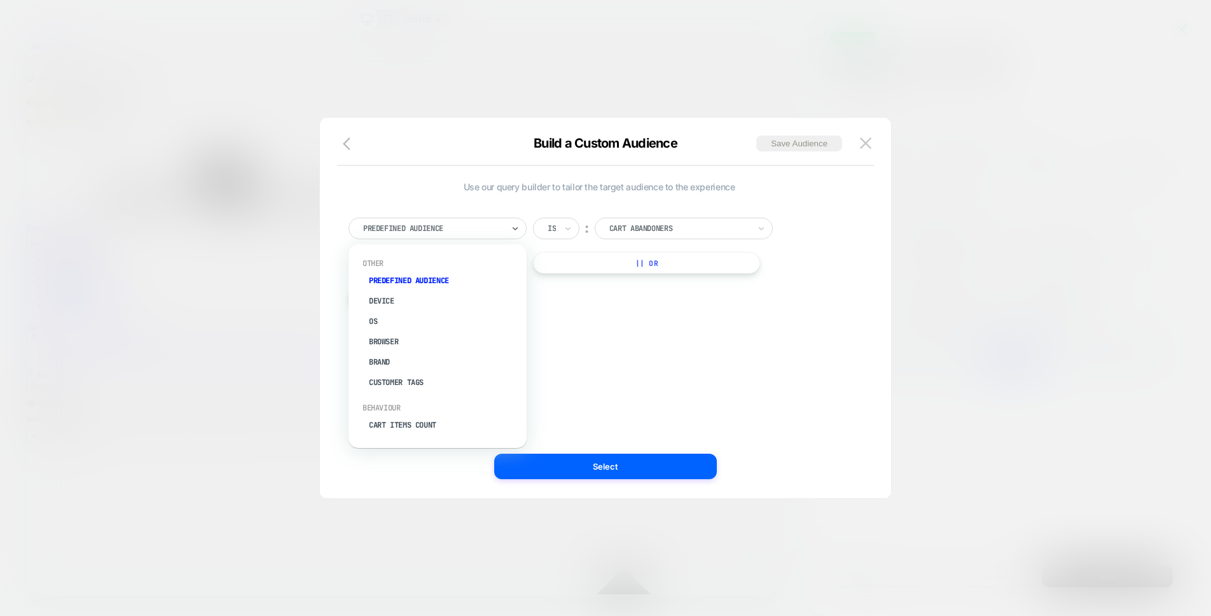
click at [486, 218] on div "Predefined Audience" at bounding box center [438, 229] width 178 height 22
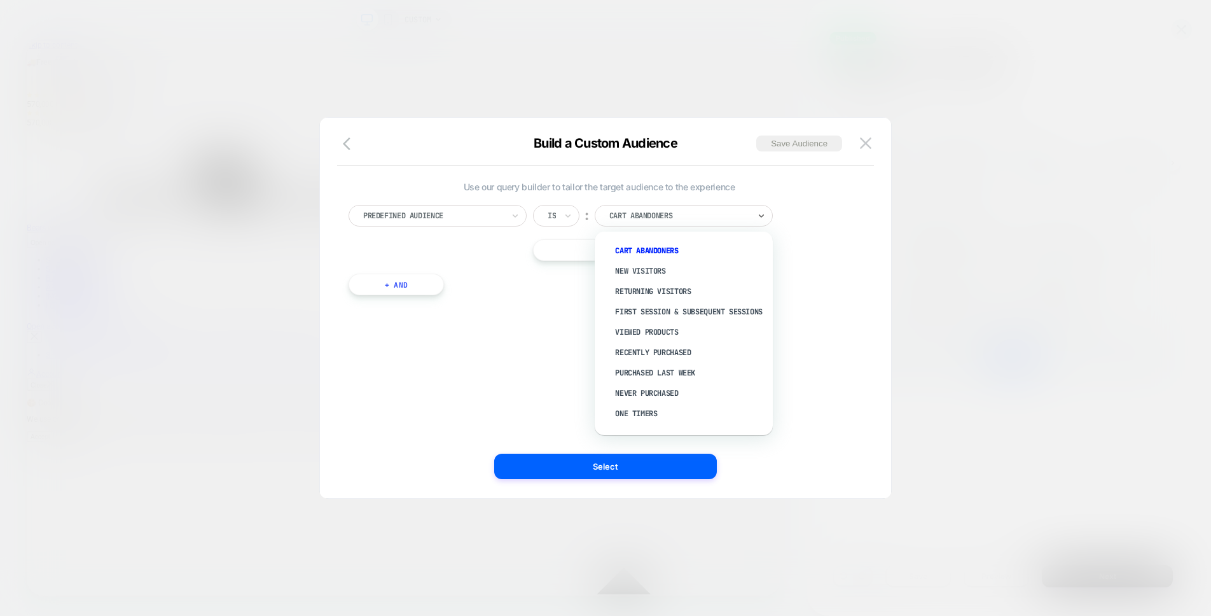
click at [661, 211] on div at bounding box center [679, 215] width 140 height 11
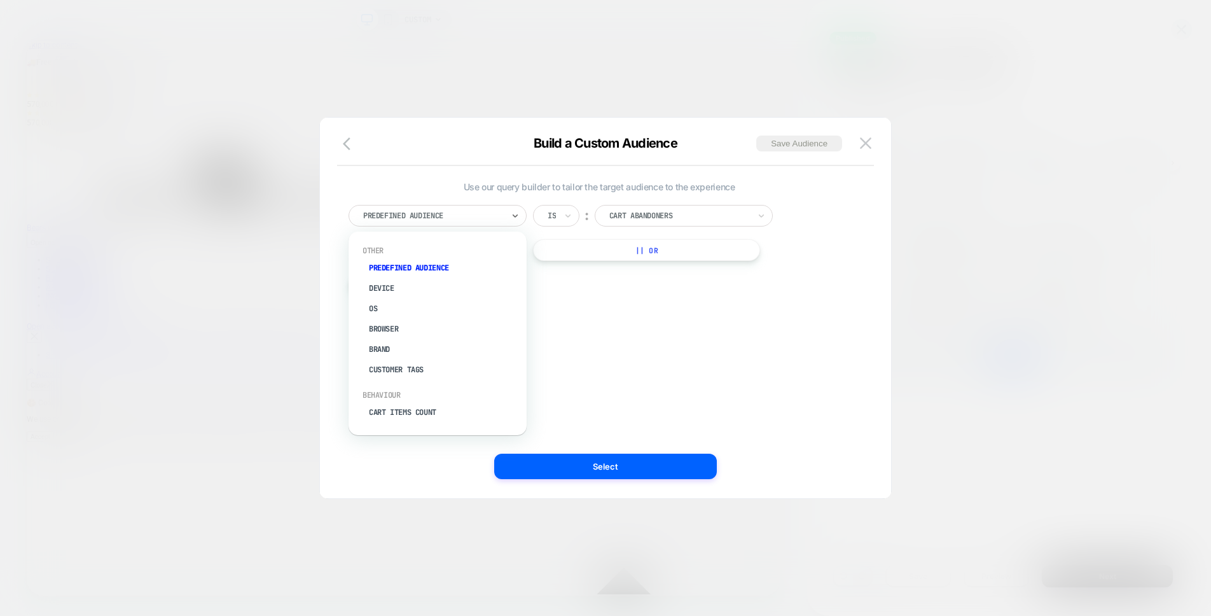
click at [504, 214] on div "Predefined Audience" at bounding box center [438, 216] width 178 height 22
click at [419, 326] on div "Browser" at bounding box center [443, 329] width 165 height 20
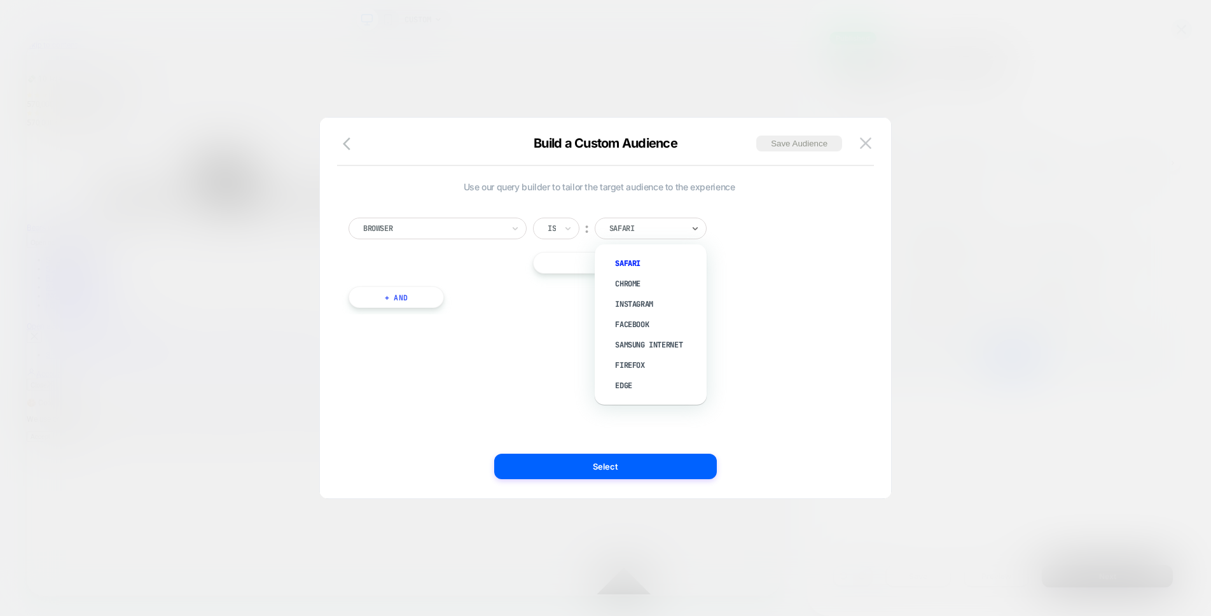
click at [632, 230] on div at bounding box center [646, 228] width 74 height 11
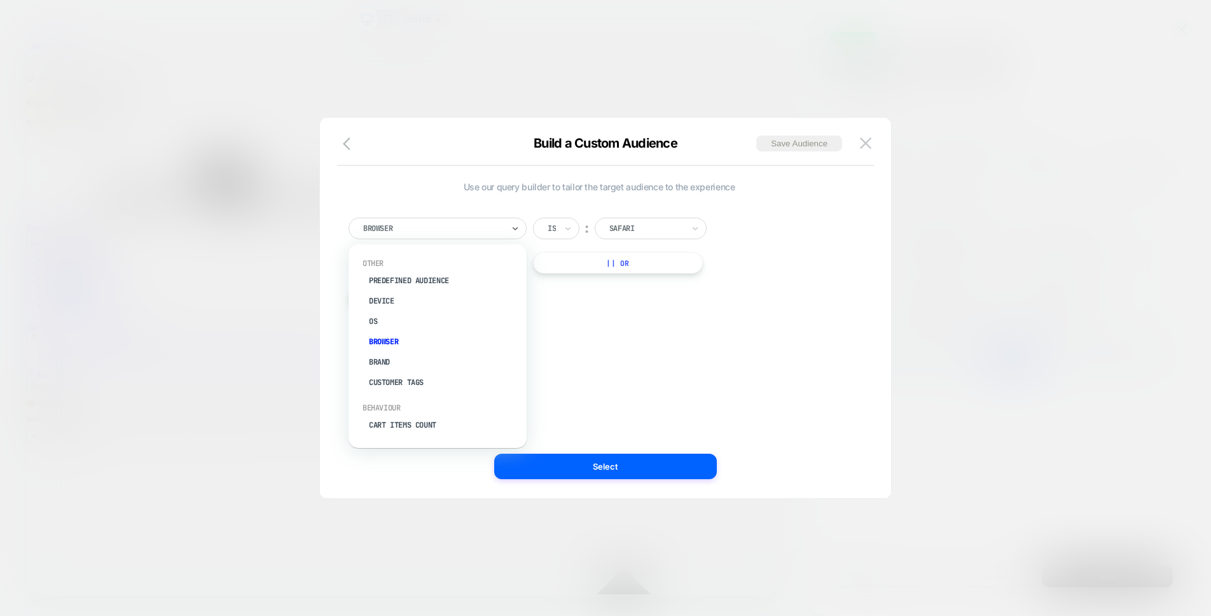
click at [474, 226] on div at bounding box center [433, 228] width 140 height 11
click at [426, 382] on div "Country" at bounding box center [443, 386] width 165 height 20
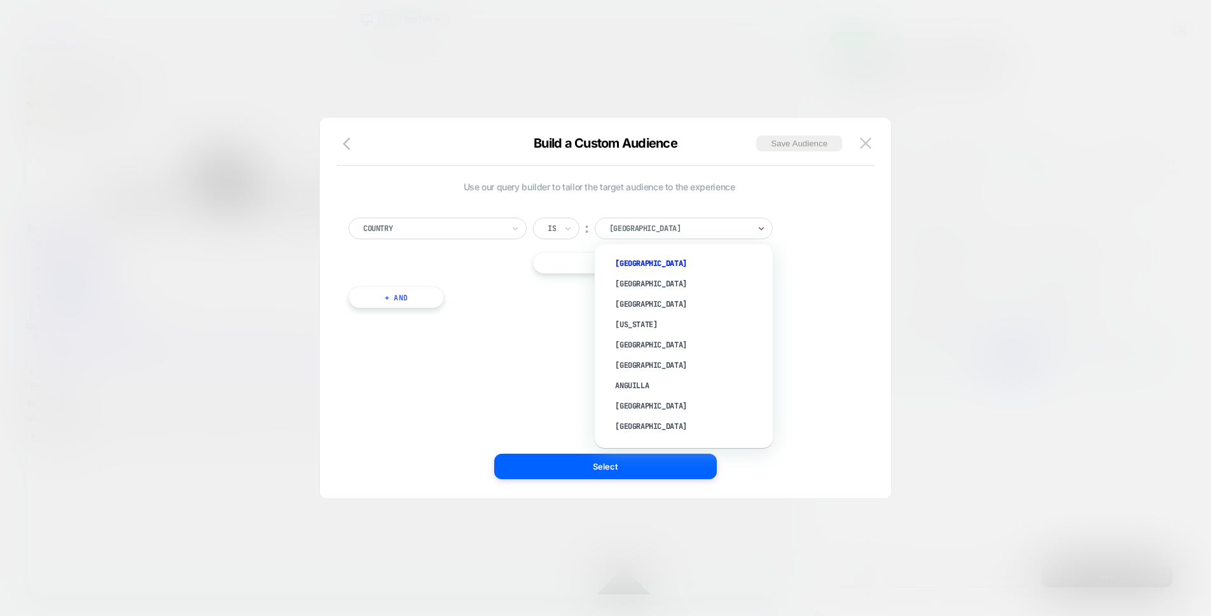
click at [672, 230] on div at bounding box center [679, 228] width 140 height 11
type input "***"
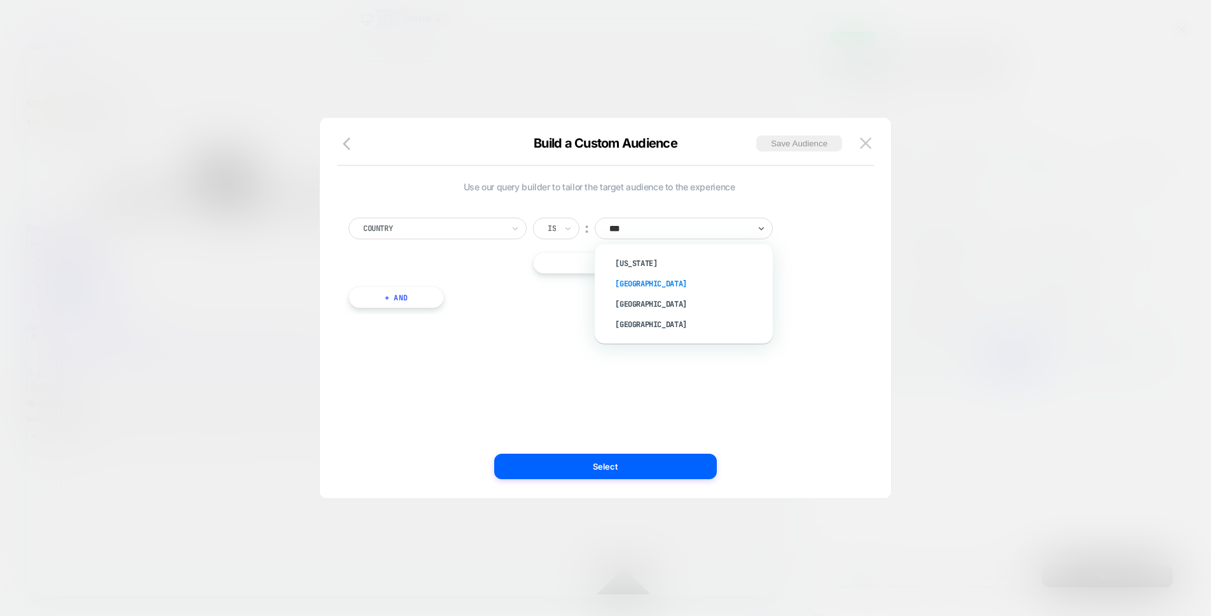
click at [669, 276] on div "[GEOGRAPHIC_DATA]" at bounding box center [689, 284] width 165 height 20
click at [669, 267] on button "|| Or" at bounding box center [646, 263] width 227 height 22
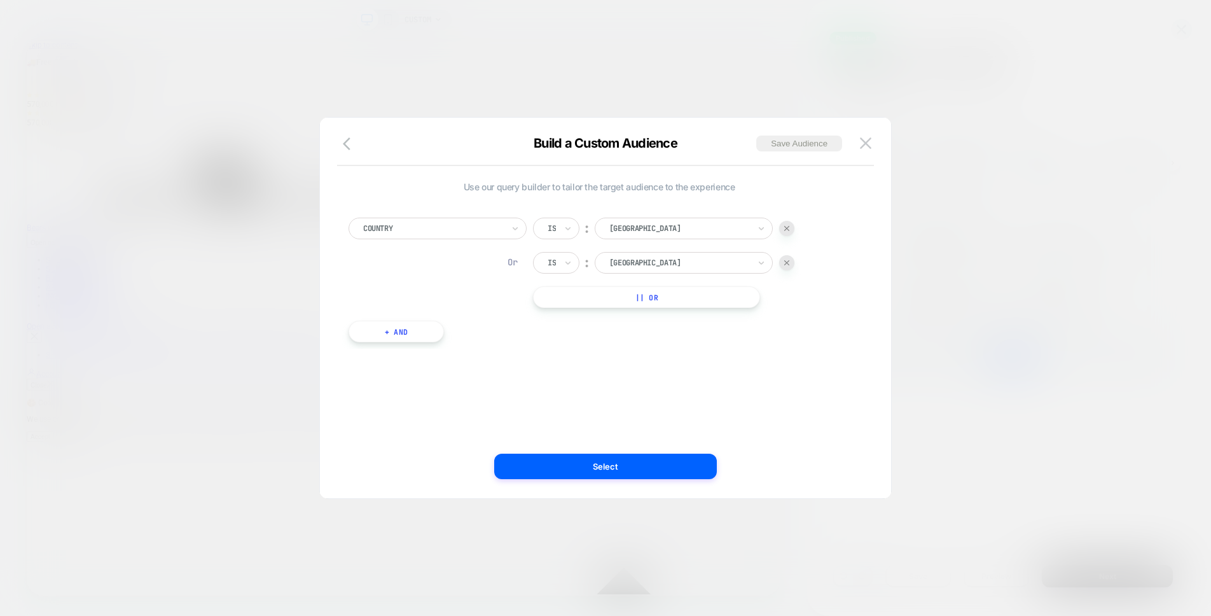
click at [669, 267] on div at bounding box center [679, 262] width 140 height 11
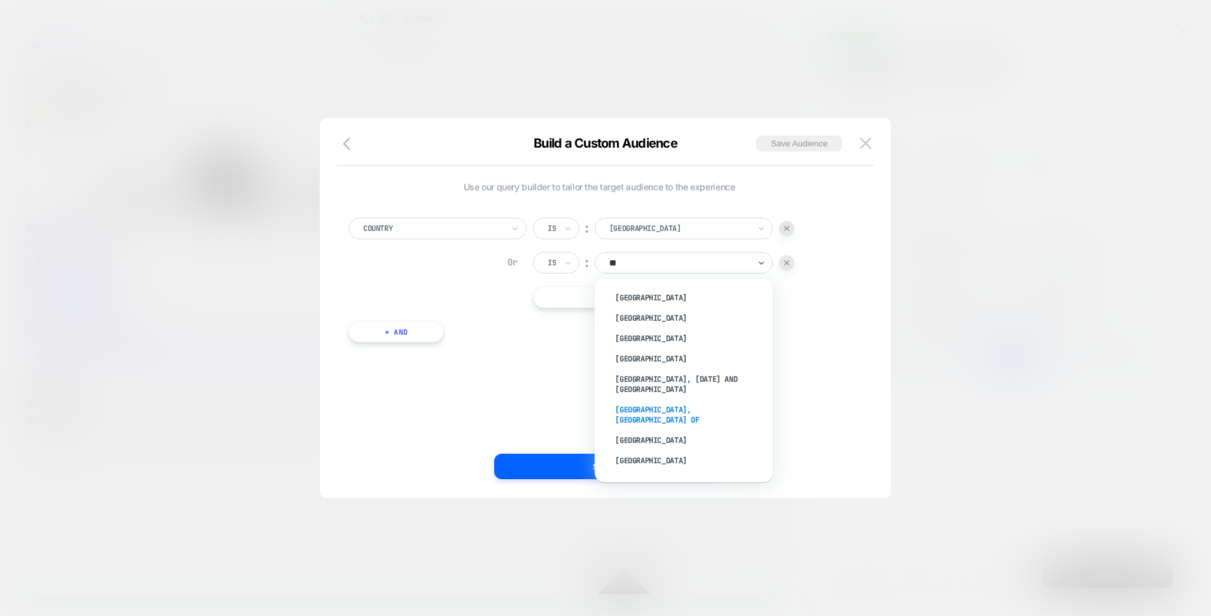
type input "*"
type input "***"
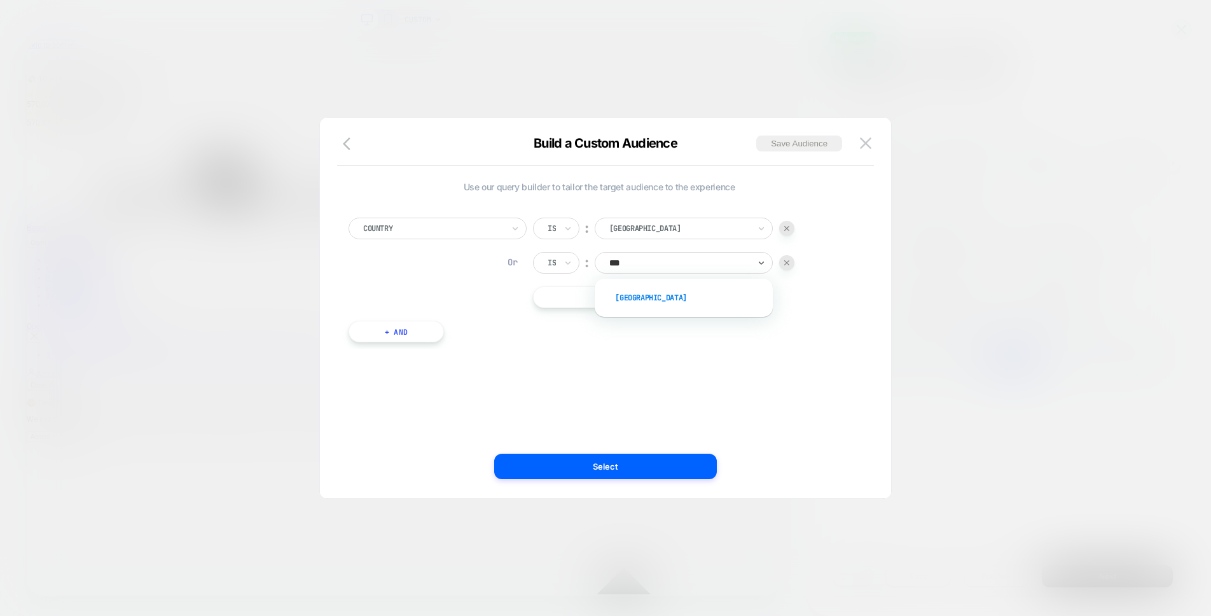
click at [658, 296] on div "[GEOGRAPHIC_DATA]" at bounding box center [689, 298] width 165 height 20
click at [663, 442] on div "Use our query builder to tailor the target audience to the experience Country I…" at bounding box center [599, 307] width 533 height 329
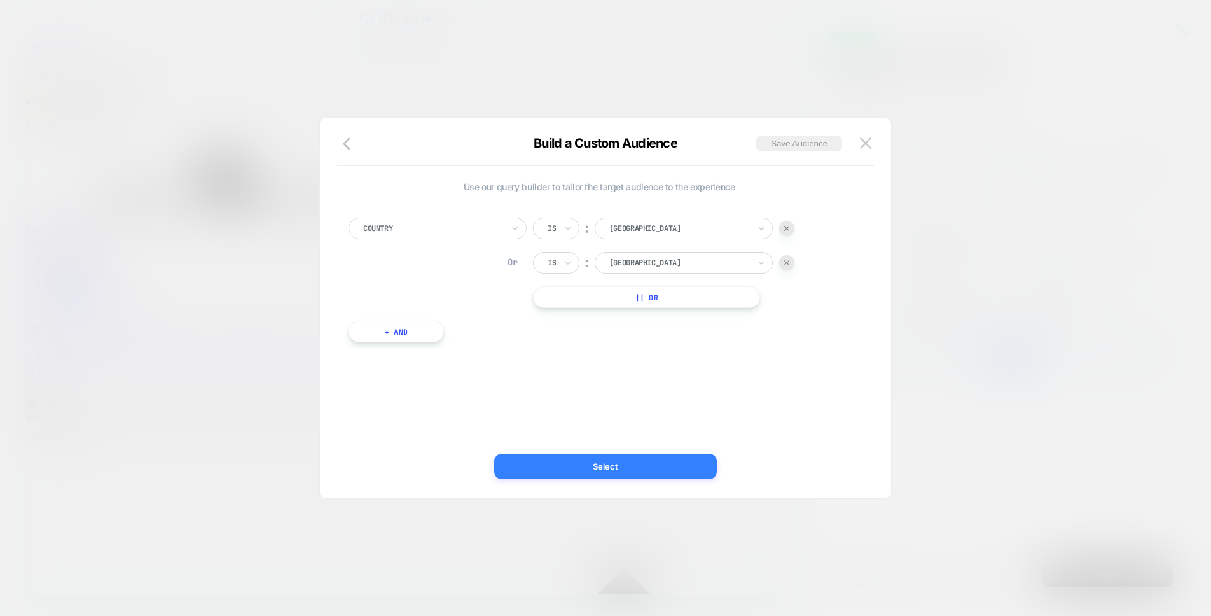
click at [663, 457] on button "Select" at bounding box center [605, 466] width 223 height 25
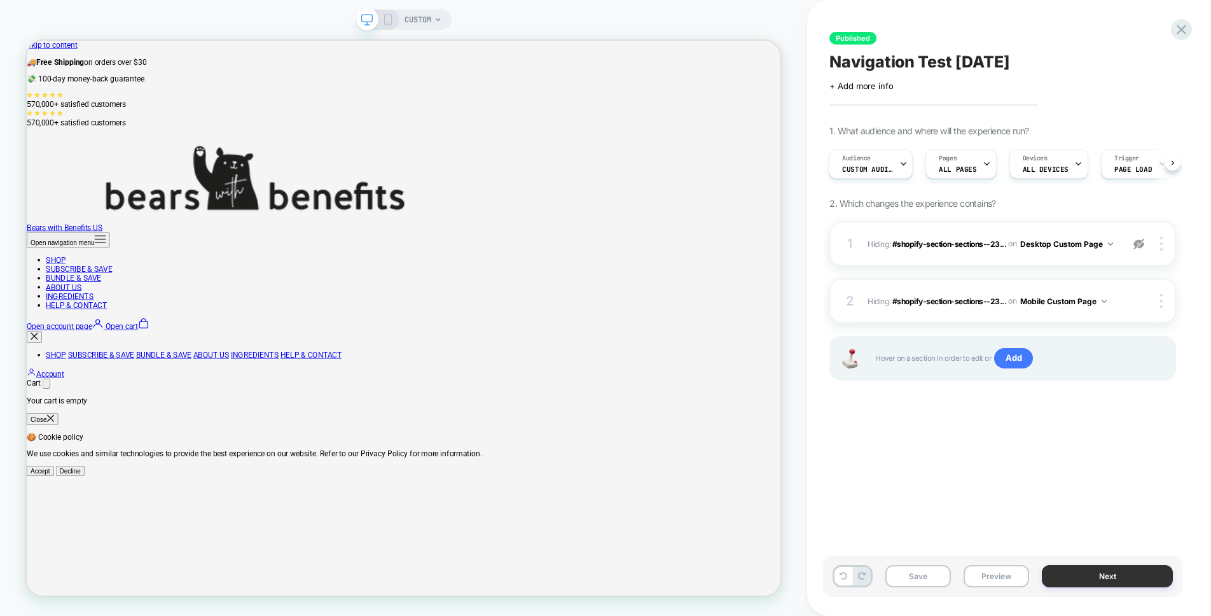
scroll to position [0, 1]
click at [1070, 571] on button "Next" at bounding box center [1107, 576] width 131 height 22
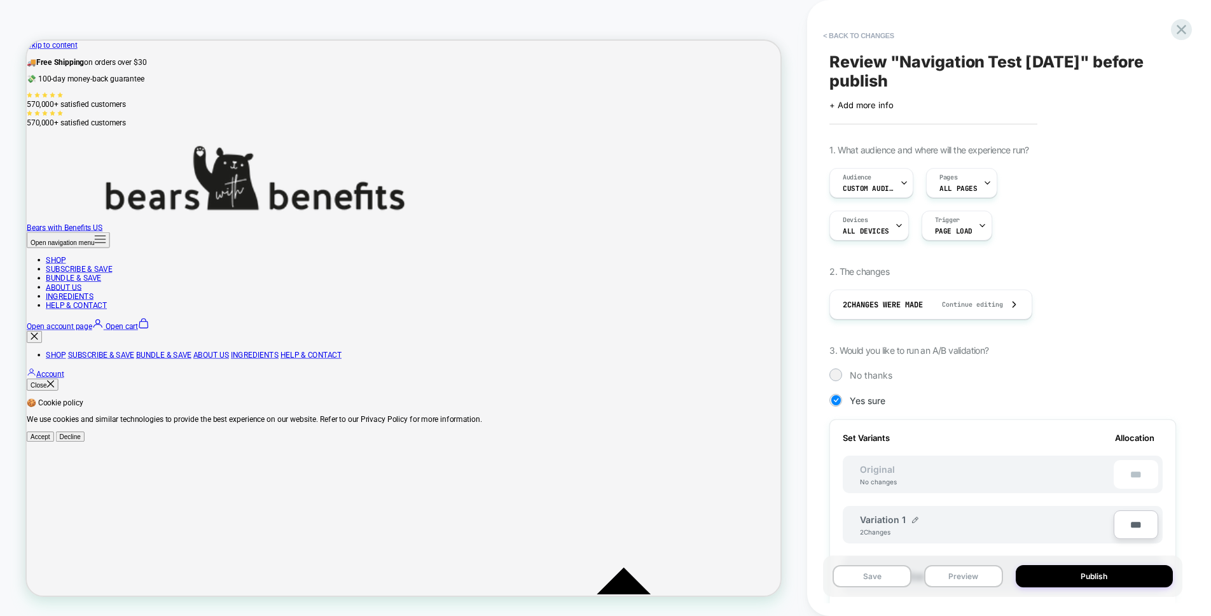
click at [1070, 571] on button "Publish" at bounding box center [1094, 576] width 157 height 22
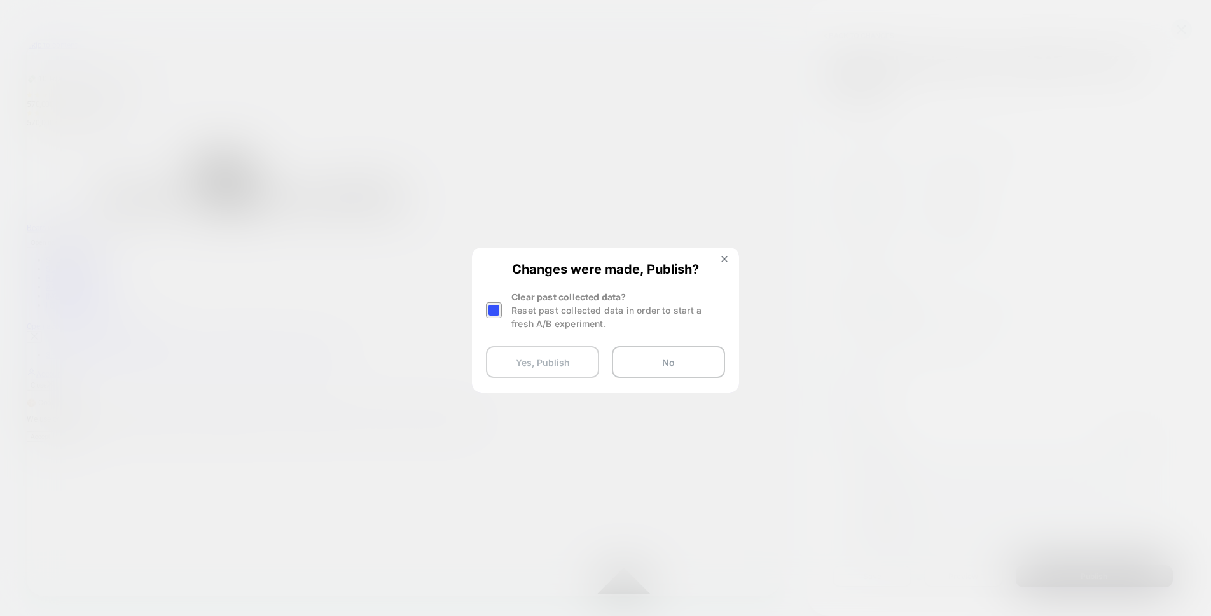
click at [576, 357] on button "Yes, Publish" at bounding box center [542, 362] width 113 height 32
